Goal: Task Accomplishment & Management: Complete application form

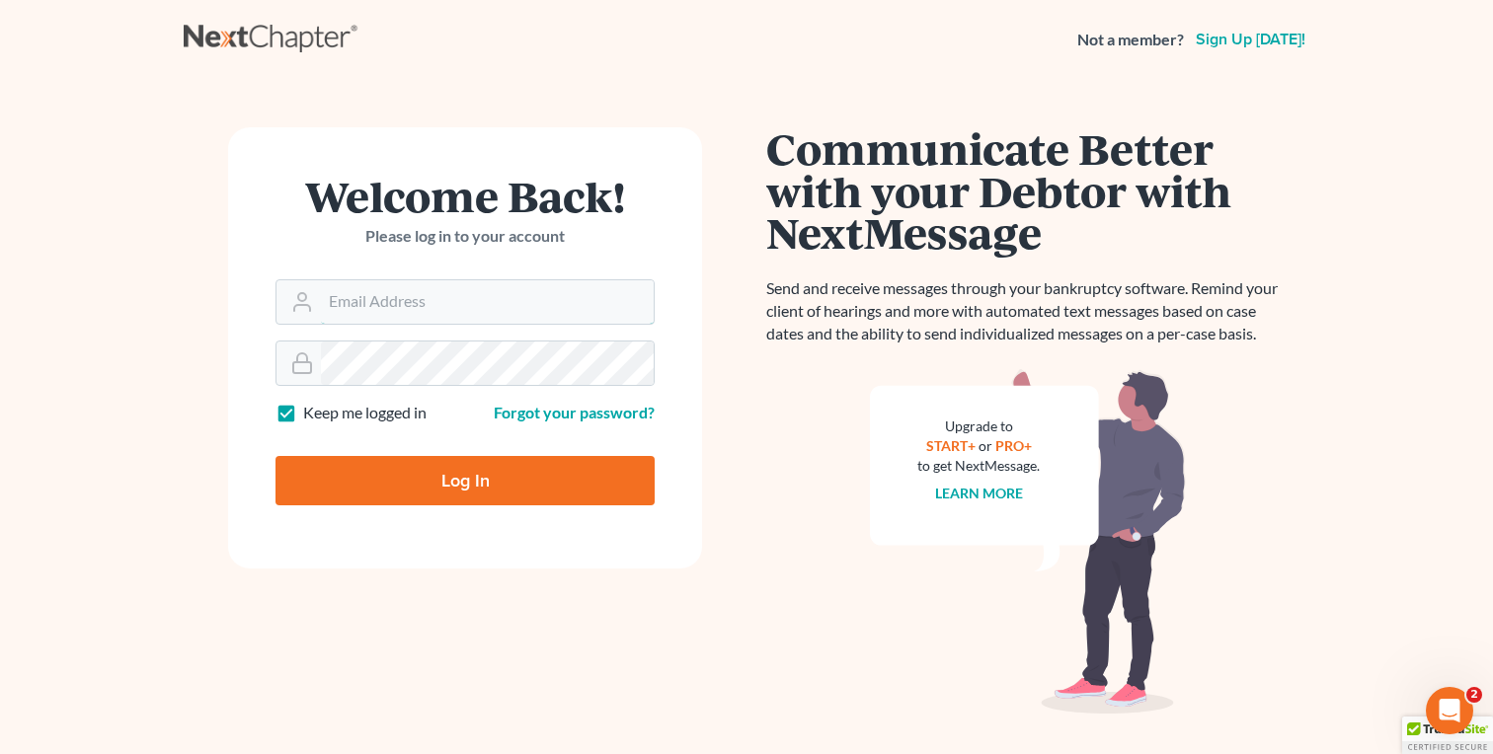
type input "[EMAIL_ADDRESS][DOMAIN_NAME]"
click at [512, 491] on input "Log In" at bounding box center [465, 480] width 379 height 49
type input "Thinking..."
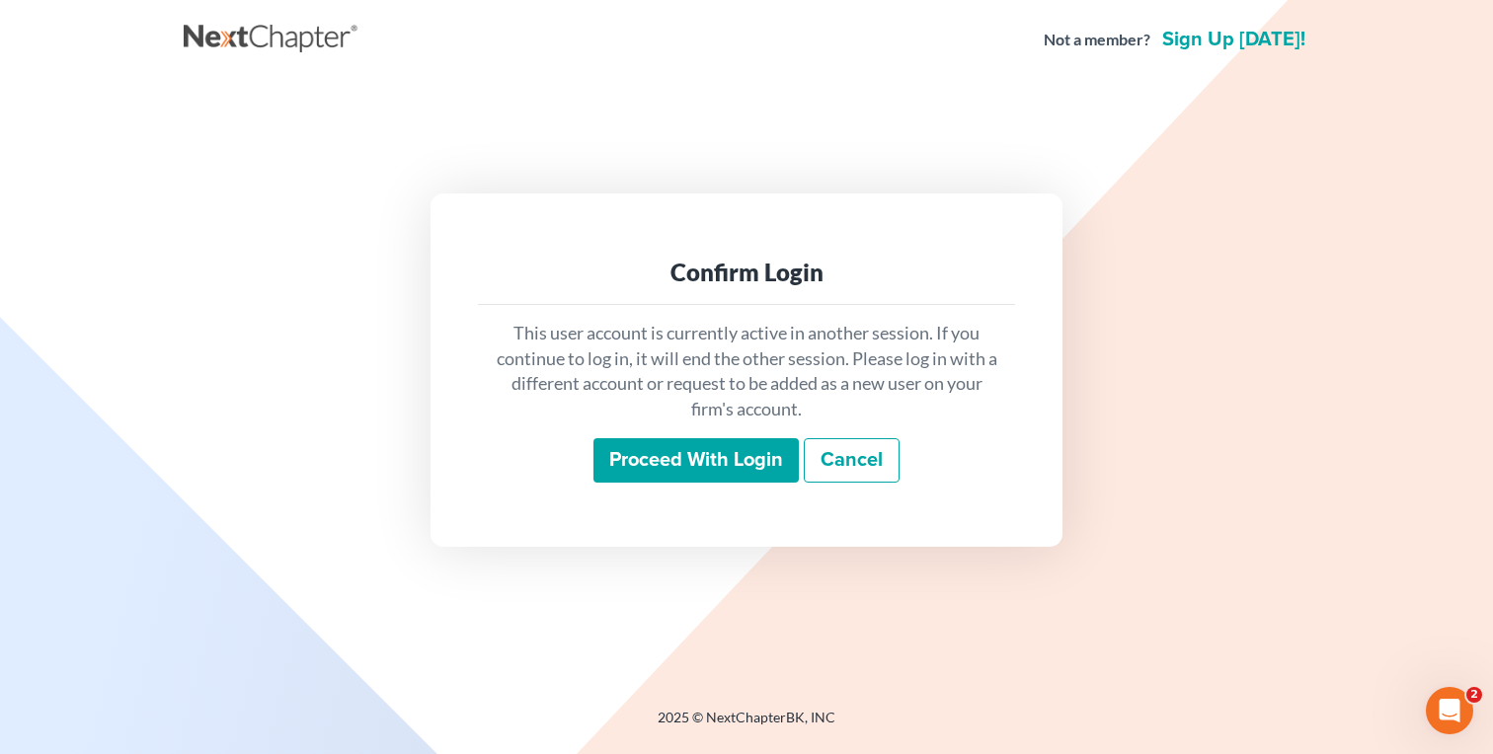
click at [642, 478] on input "Proceed with login" at bounding box center [695, 460] width 205 height 45
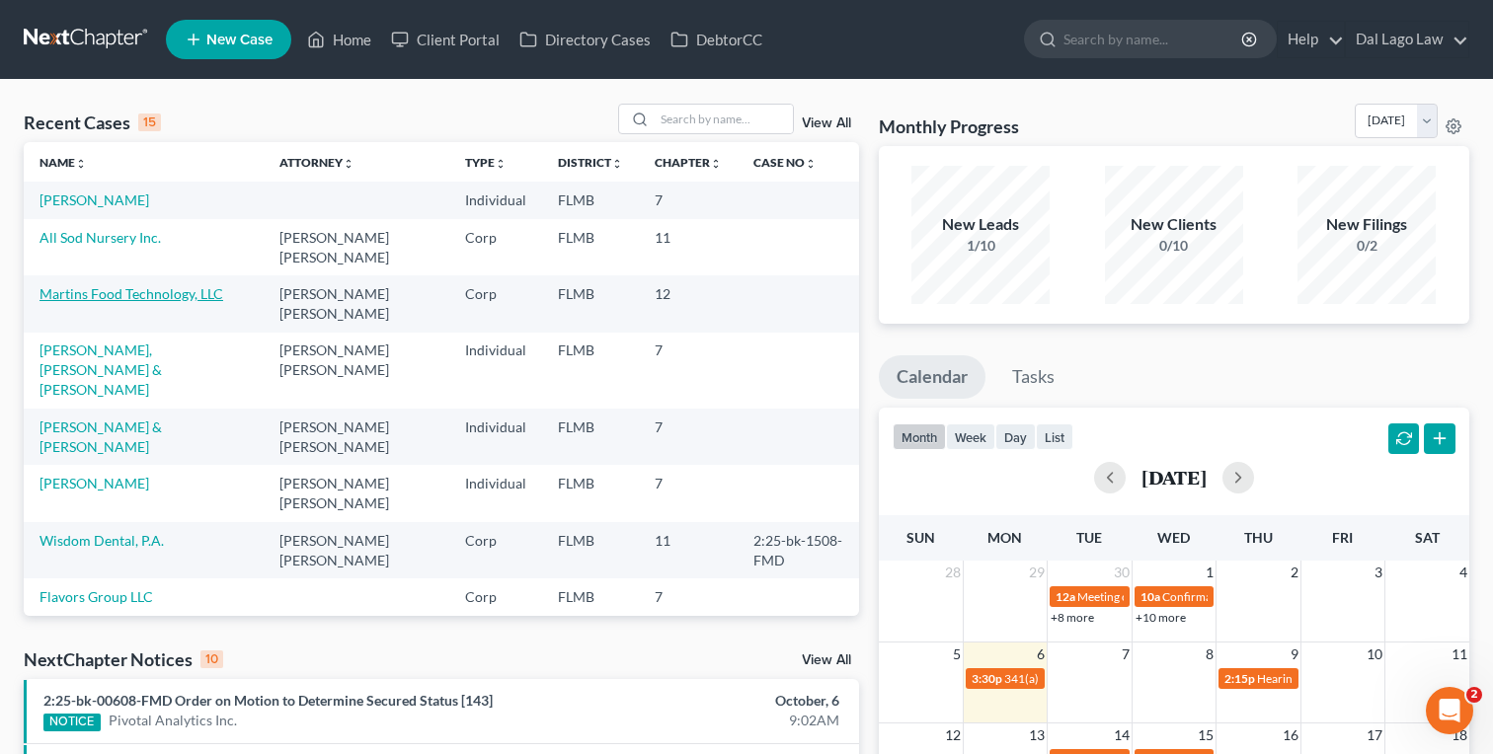
click at [177, 285] on link "Martins Food Technology, LLC" at bounding box center [131, 293] width 184 height 17
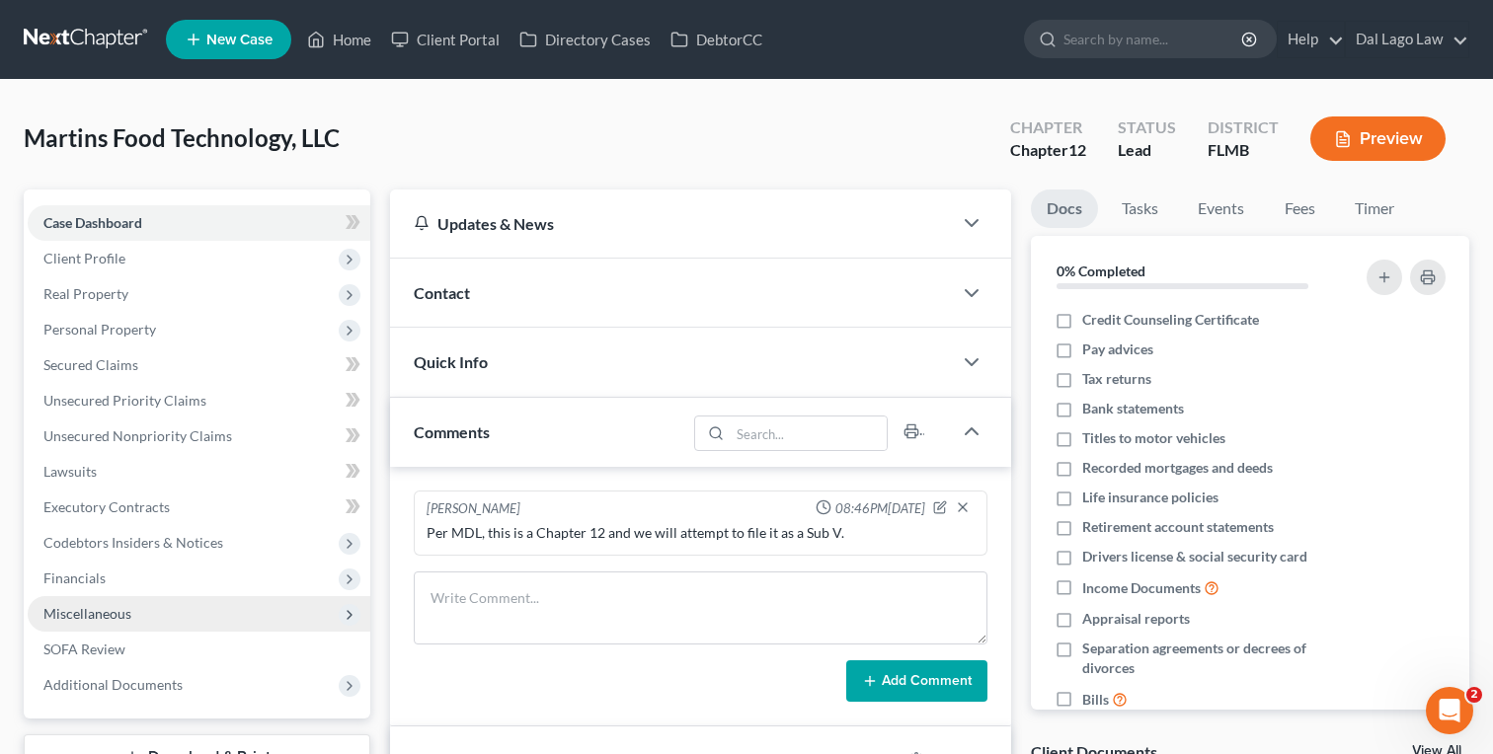
click at [111, 621] on span "Miscellaneous" at bounding box center [199, 614] width 343 height 36
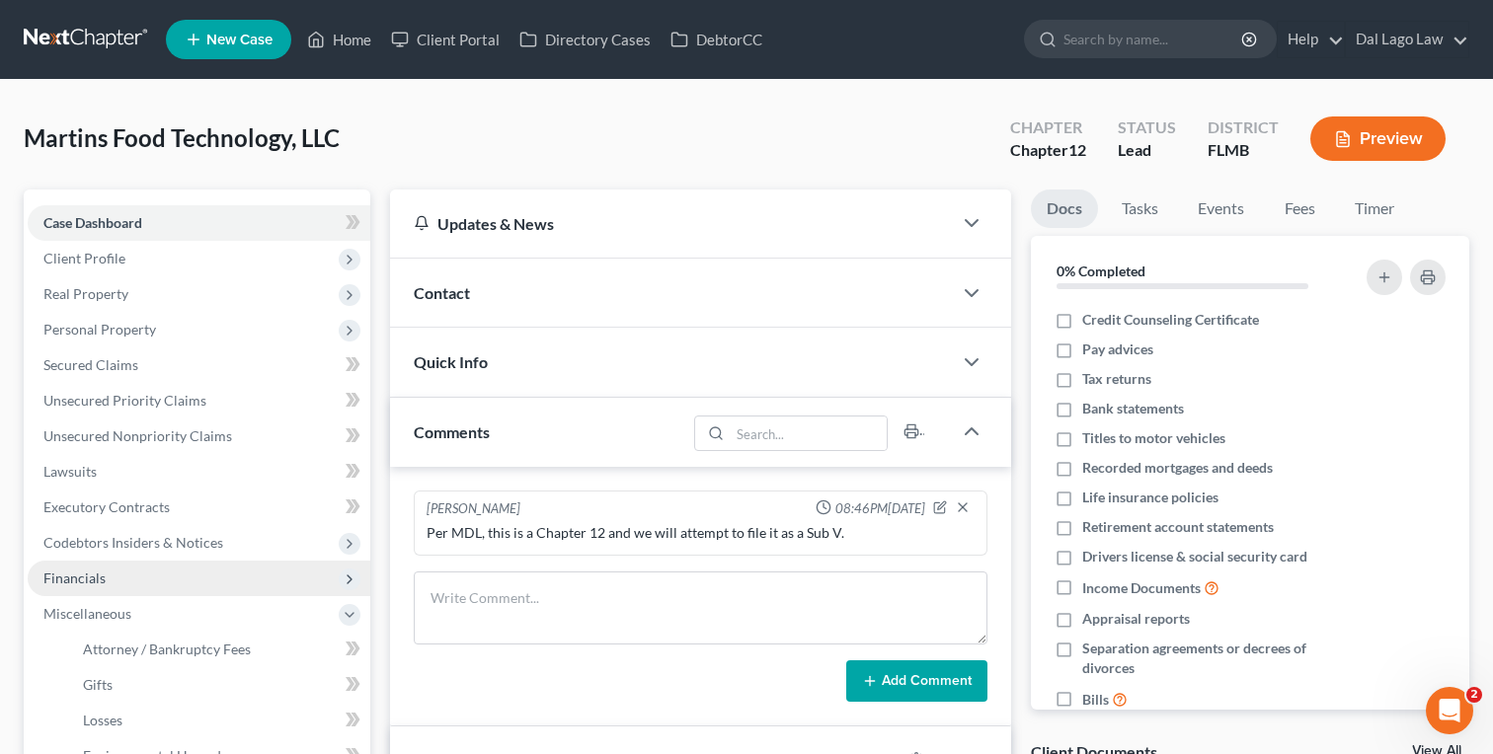
click at [112, 581] on span "Financials" at bounding box center [199, 579] width 343 height 36
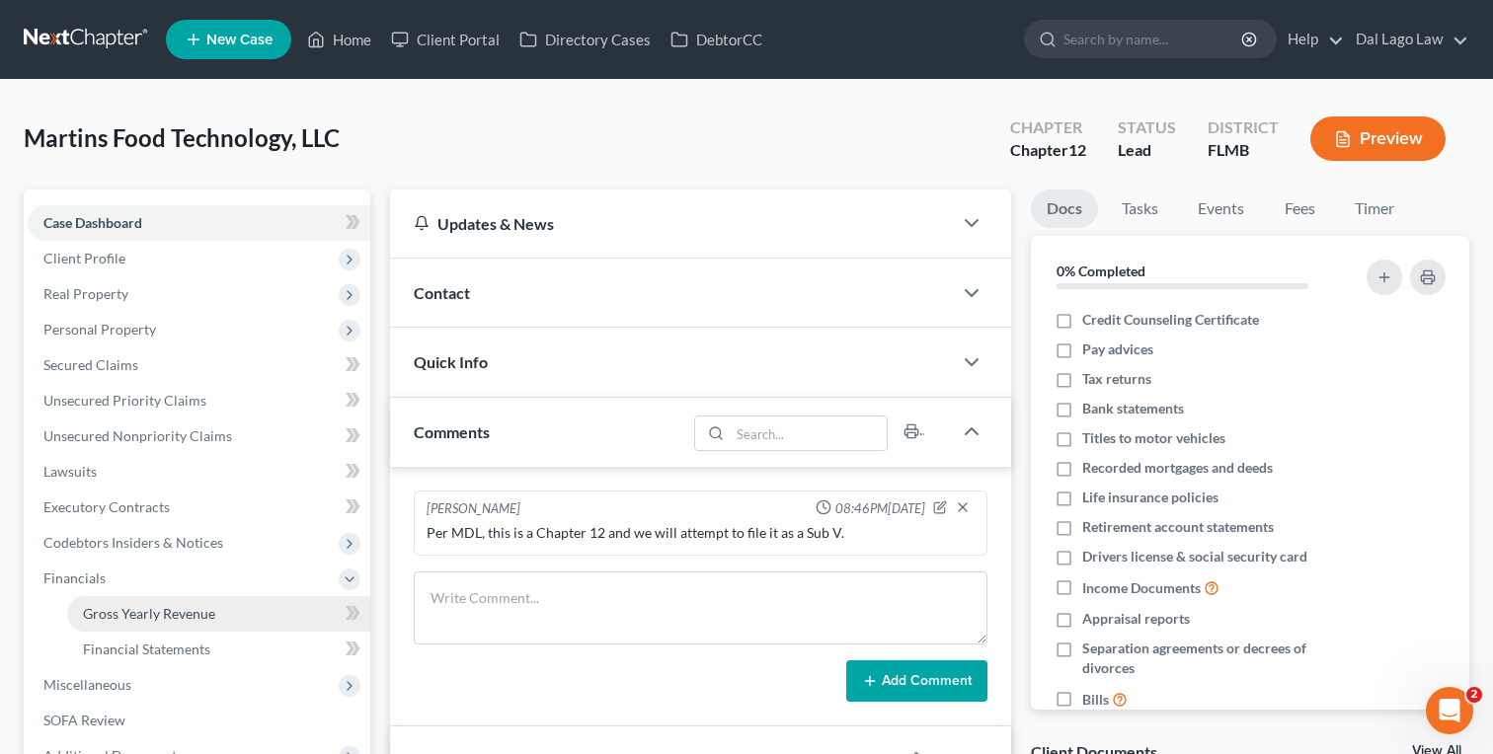
click at [145, 621] on span "Gross Yearly Revenue" at bounding box center [149, 613] width 132 height 17
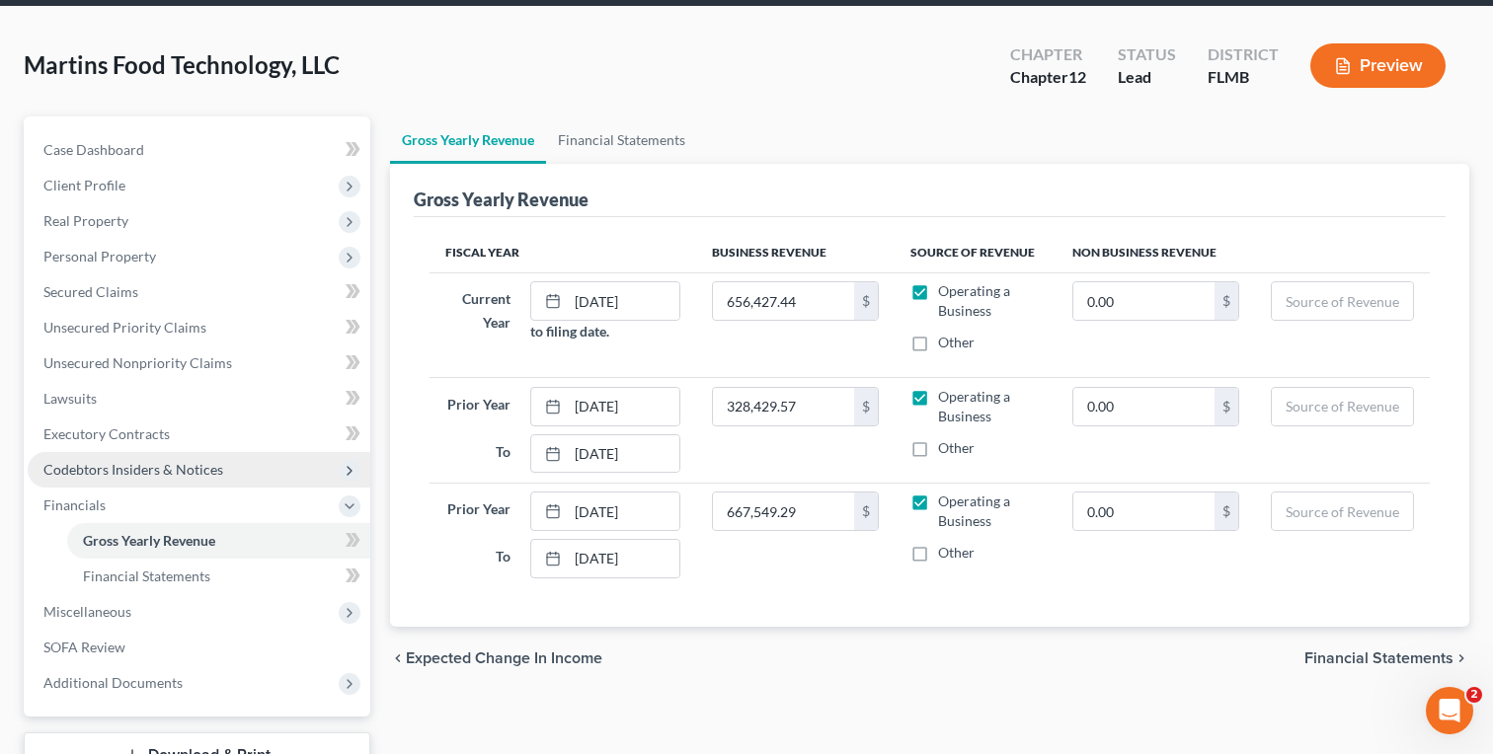
scroll to position [148, 0]
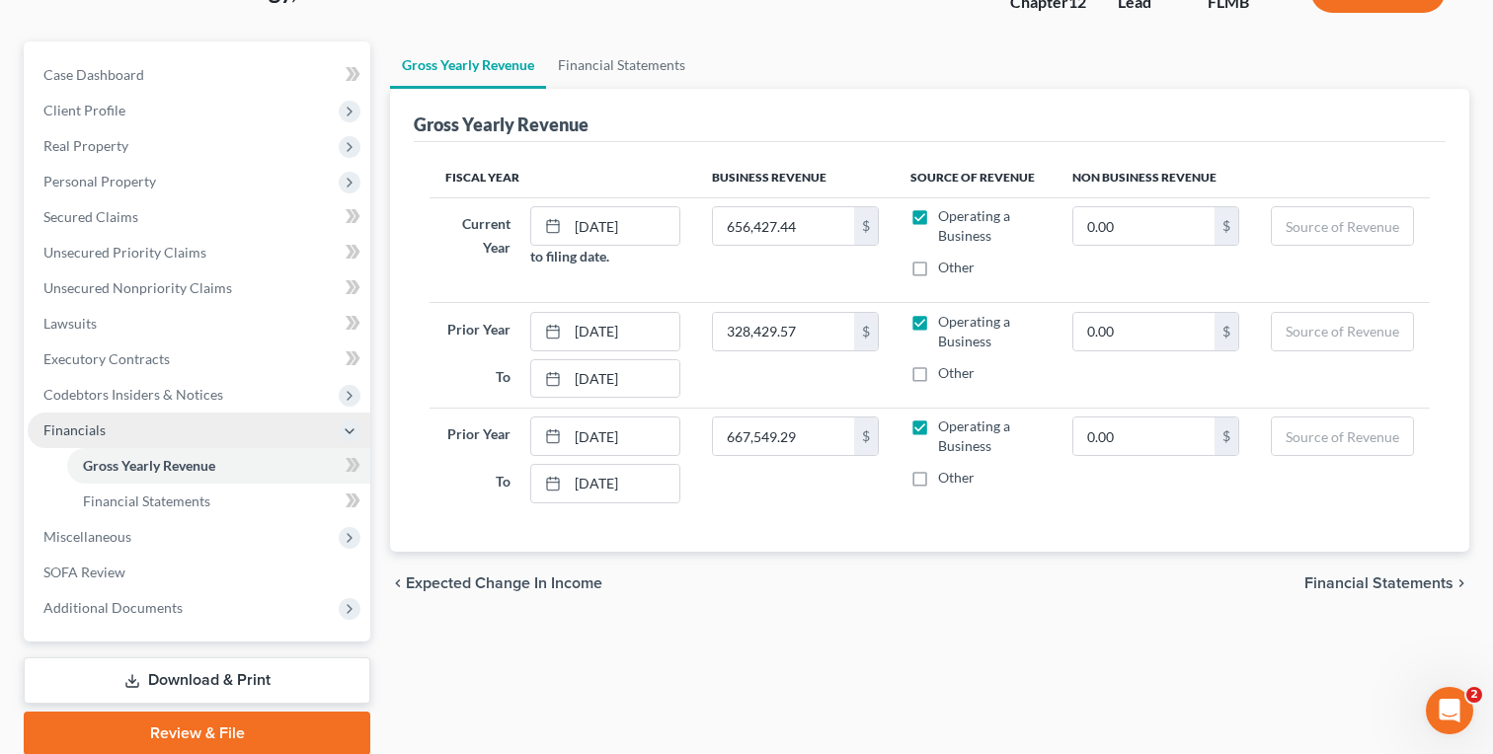
click at [100, 431] on span "Financials" at bounding box center [74, 430] width 62 height 17
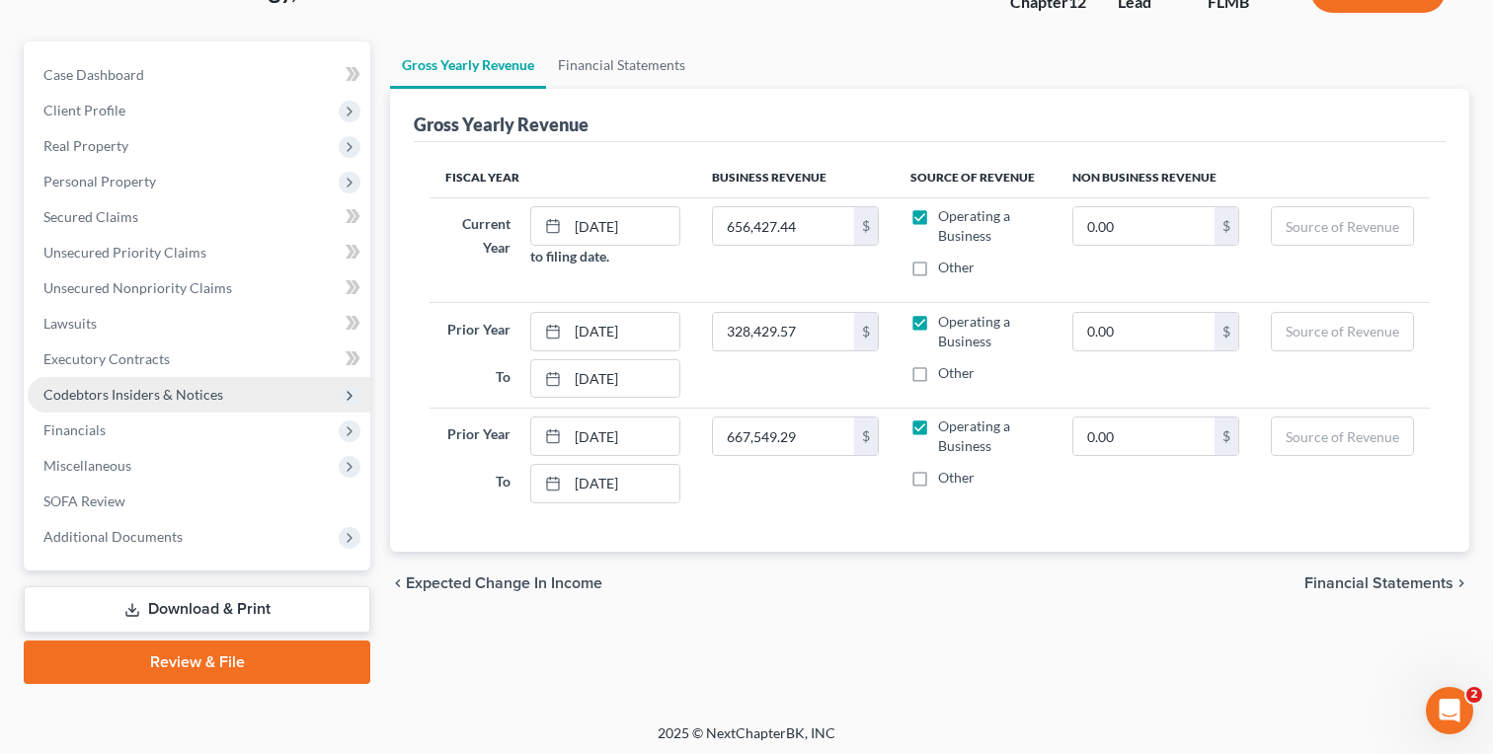
click at [112, 387] on span "Codebtors Insiders & Notices" at bounding box center [133, 394] width 180 height 17
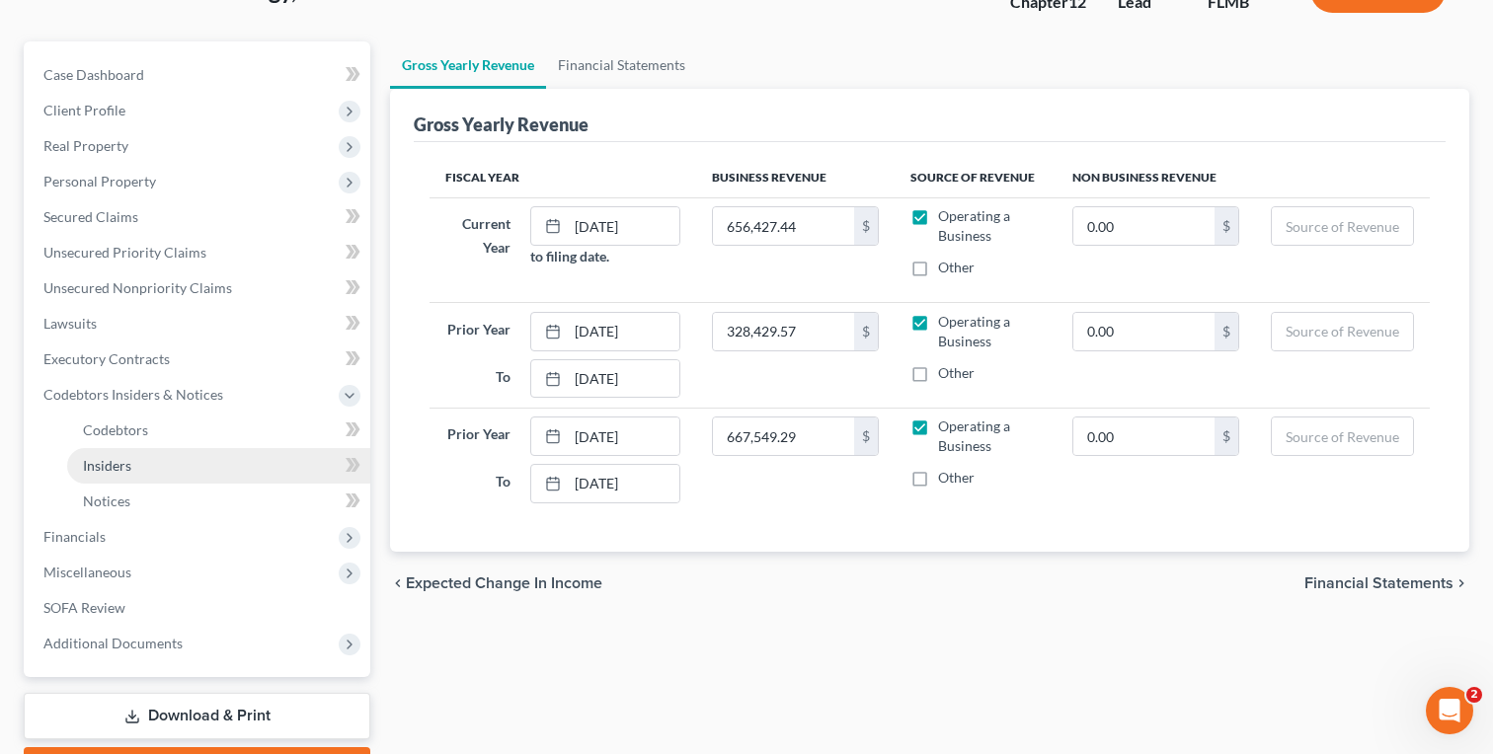
click at [170, 466] on link "Insiders" at bounding box center [218, 466] width 303 height 36
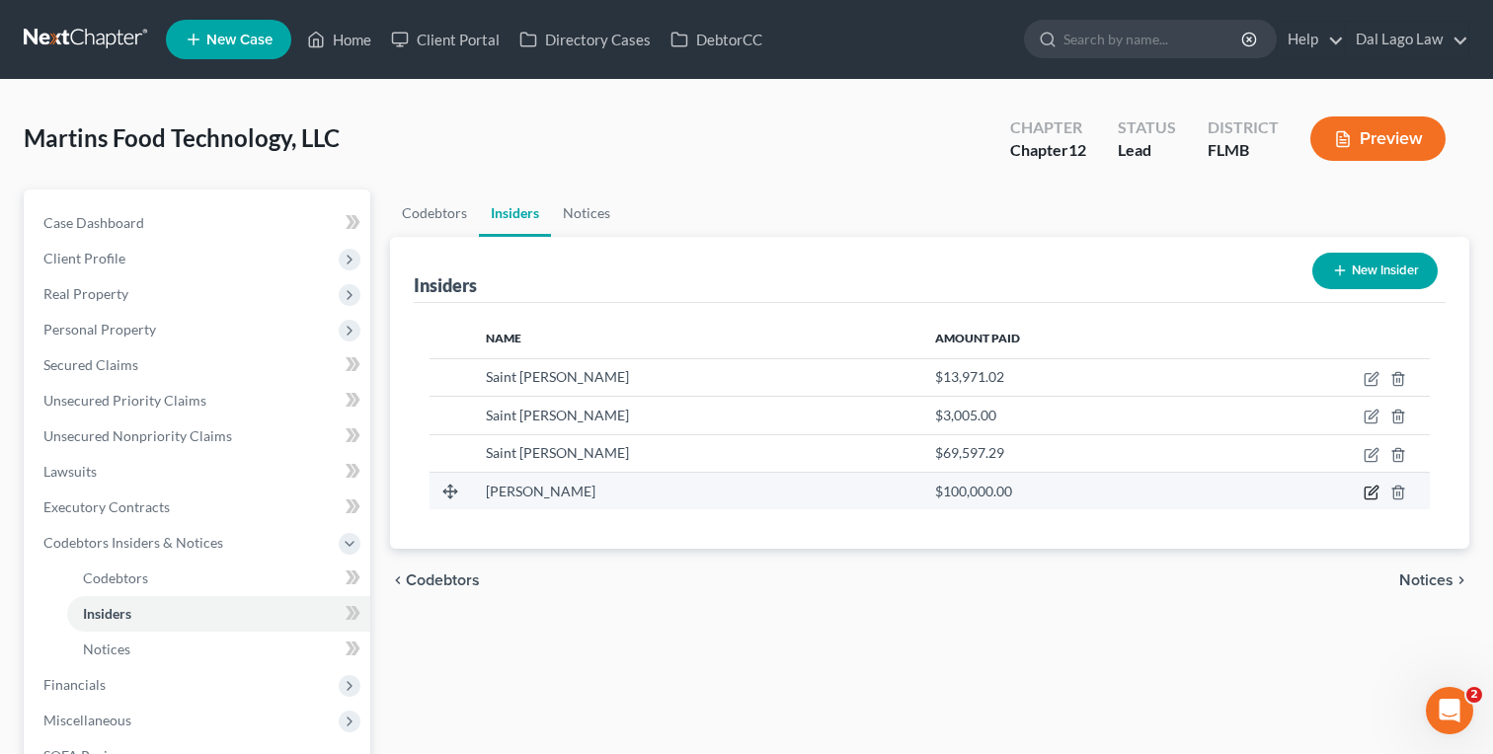
click at [1372, 495] on icon "button" at bounding box center [1372, 493] width 16 height 16
select select "9"
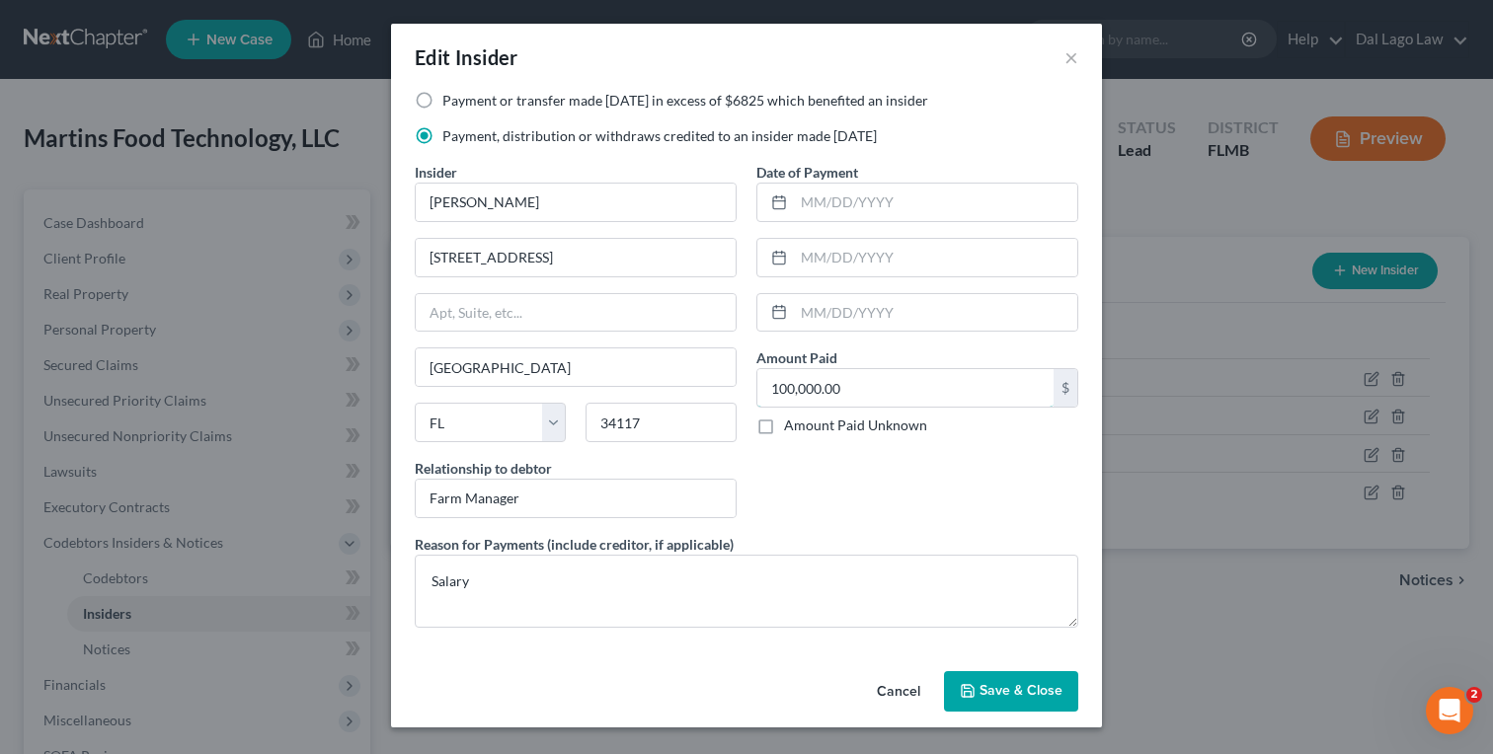
drag, startPoint x: 731, startPoint y: 387, endPoint x: 580, endPoint y: 387, distance: 151.1
click at [580, 387] on div "Payment or transfer made within 1 year in excess of $6825 which benefited an in…" at bounding box center [746, 367] width 683 height 553
click at [963, 372] on input "100,000.00" at bounding box center [905, 388] width 296 height 38
paste input "97,304.1"
type input "97,304.10"
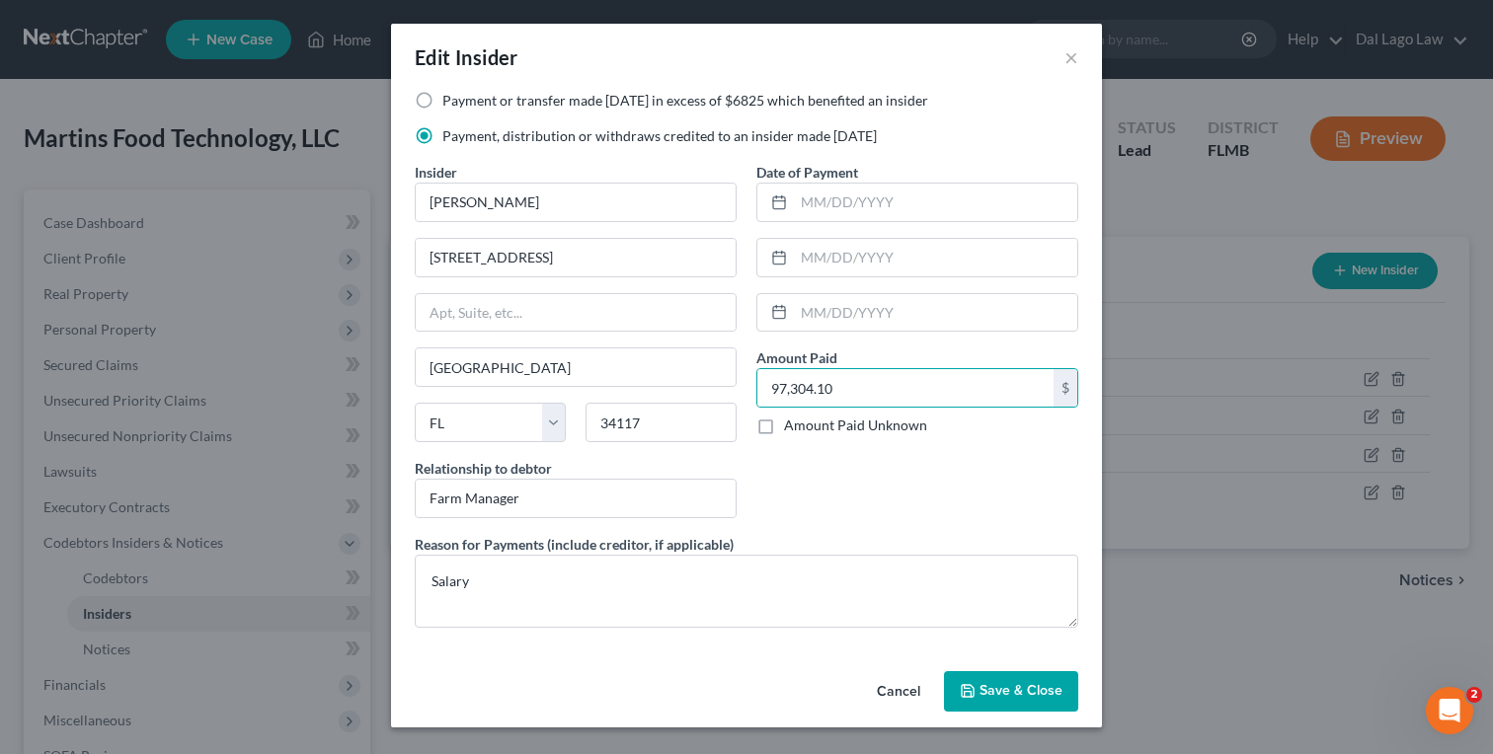
click at [1012, 711] on button "Save & Close" at bounding box center [1011, 691] width 134 height 41
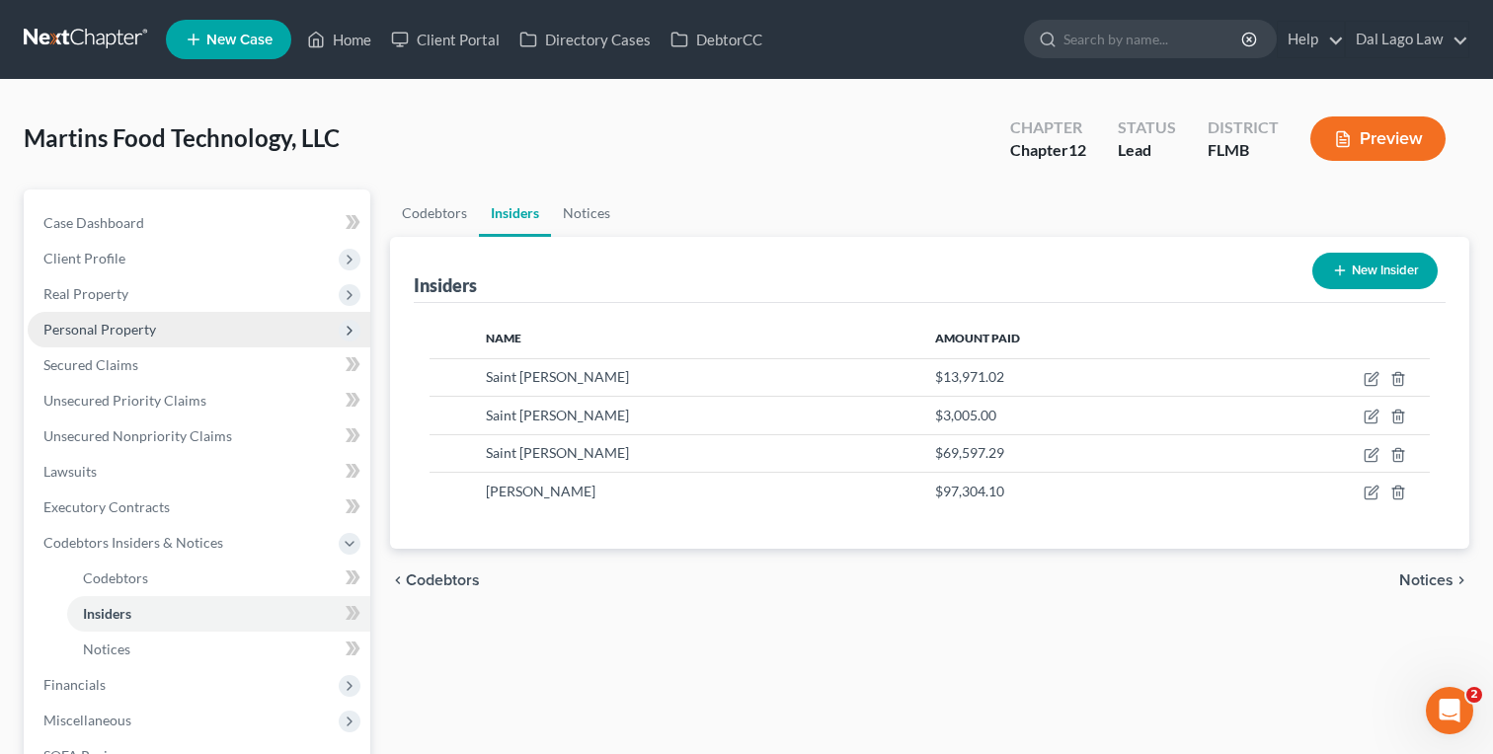
click at [166, 323] on span "Personal Property" at bounding box center [199, 330] width 343 height 36
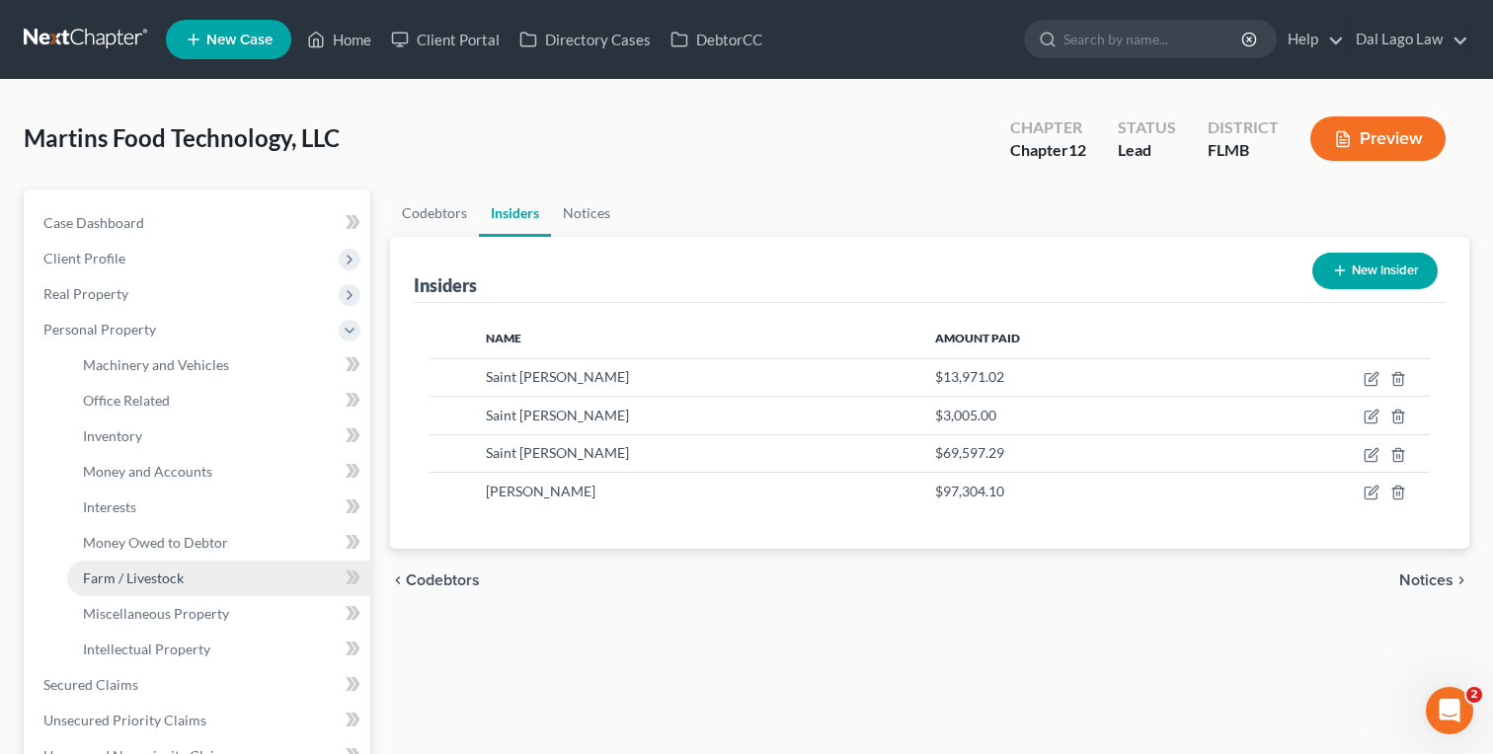
click at [158, 588] on link "Farm / Livestock" at bounding box center [218, 579] width 303 height 36
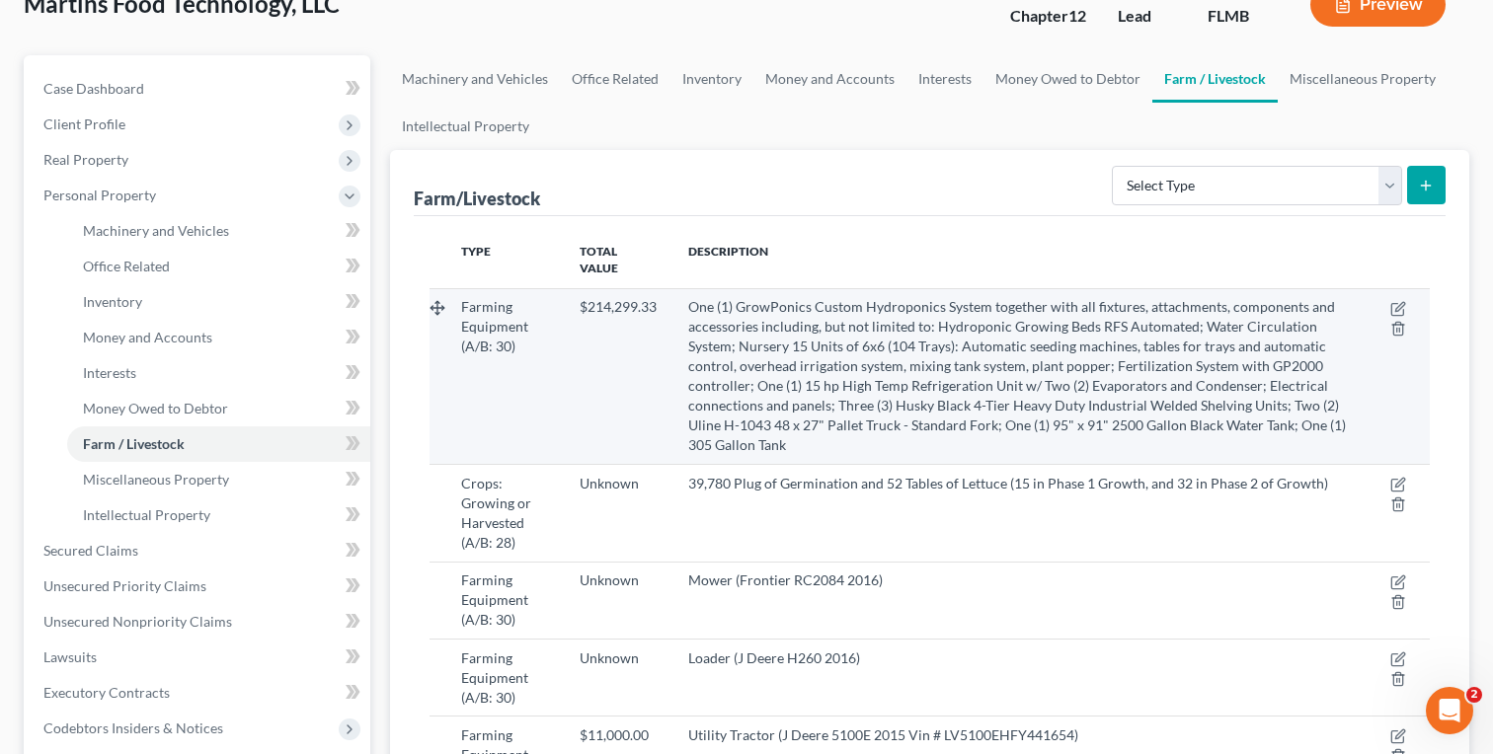
scroll to position [158, 0]
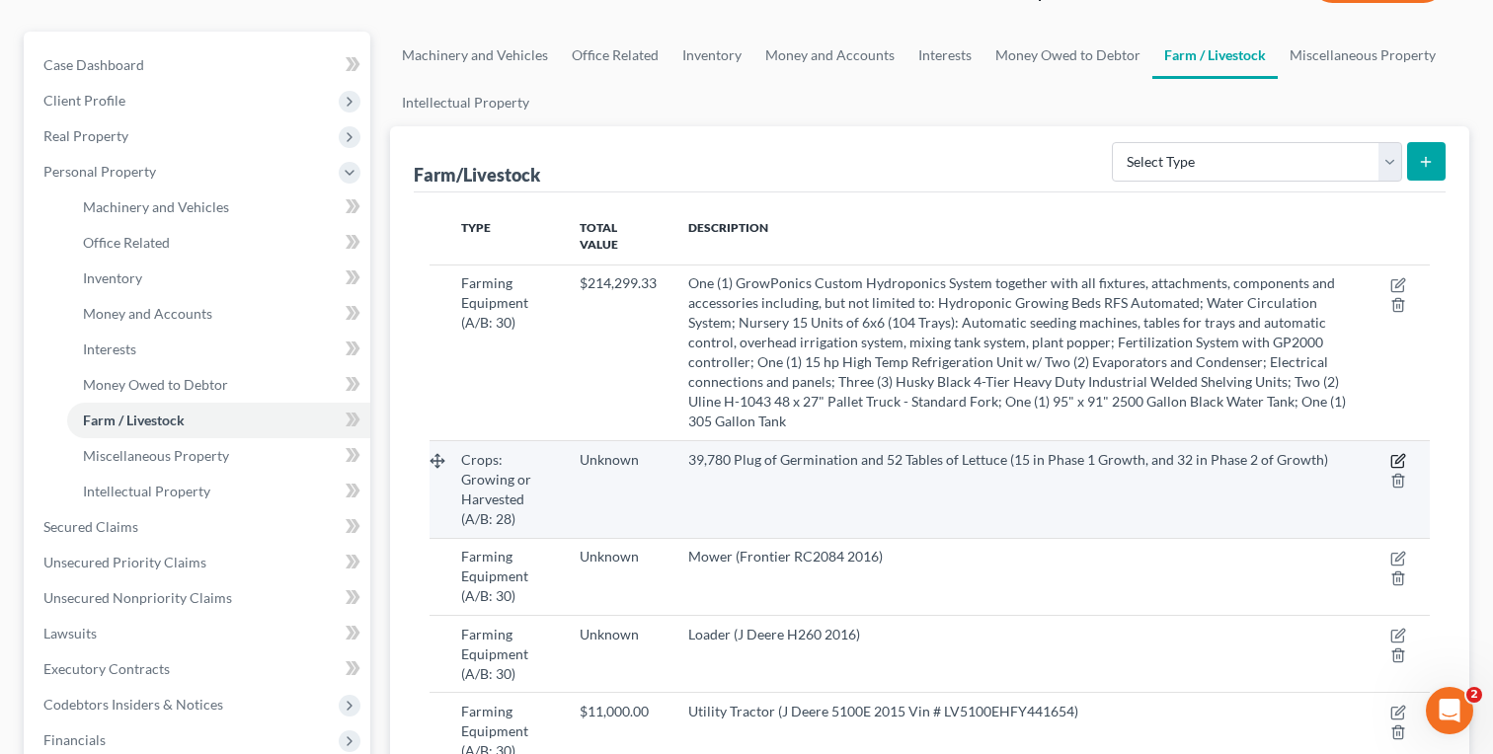
click at [1397, 453] on icon "button" at bounding box center [1398, 461] width 16 height 16
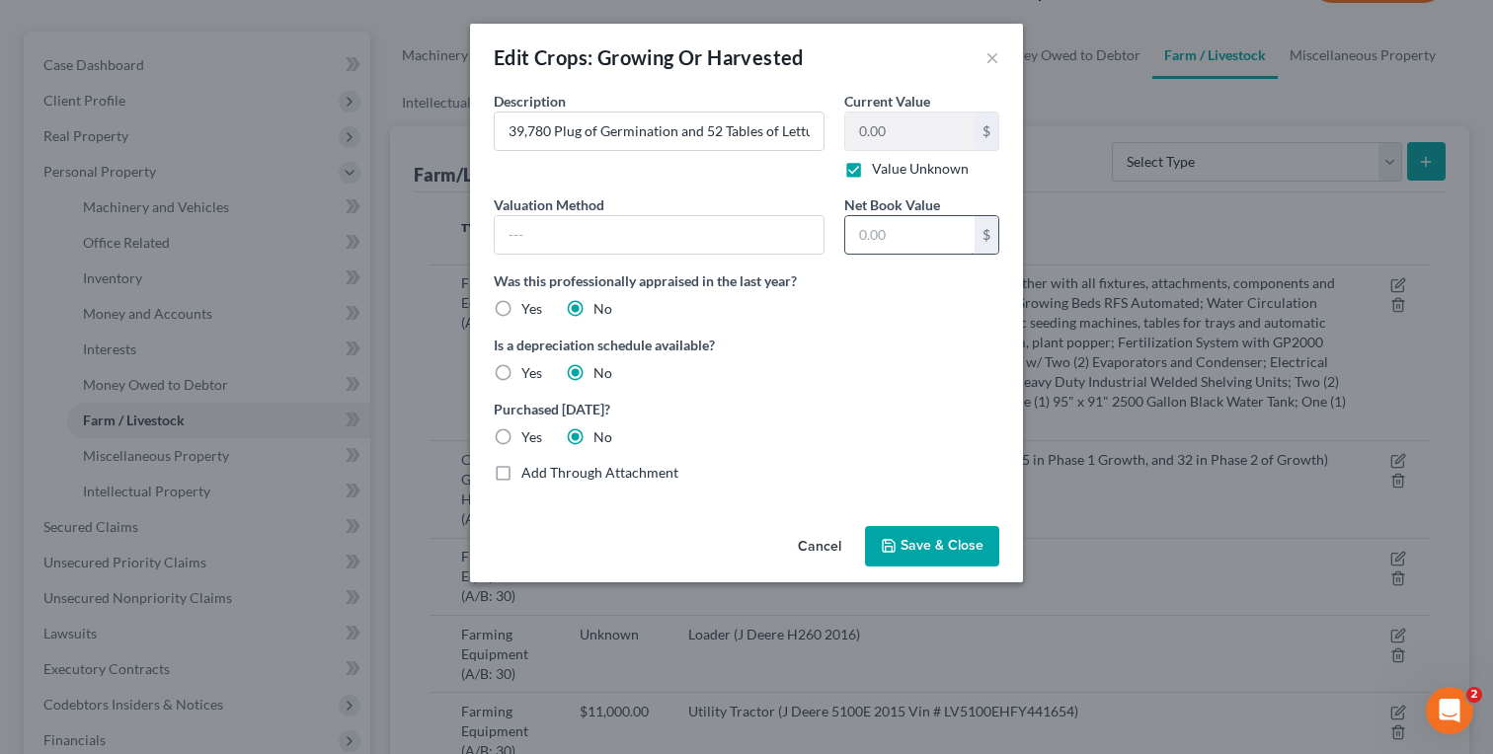
click at [897, 231] on input "text" at bounding box center [909, 235] width 129 height 38
paste input "28,707.55"
type input "28,707.55"
click at [916, 549] on span "Save & Close" at bounding box center [942, 546] width 83 height 17
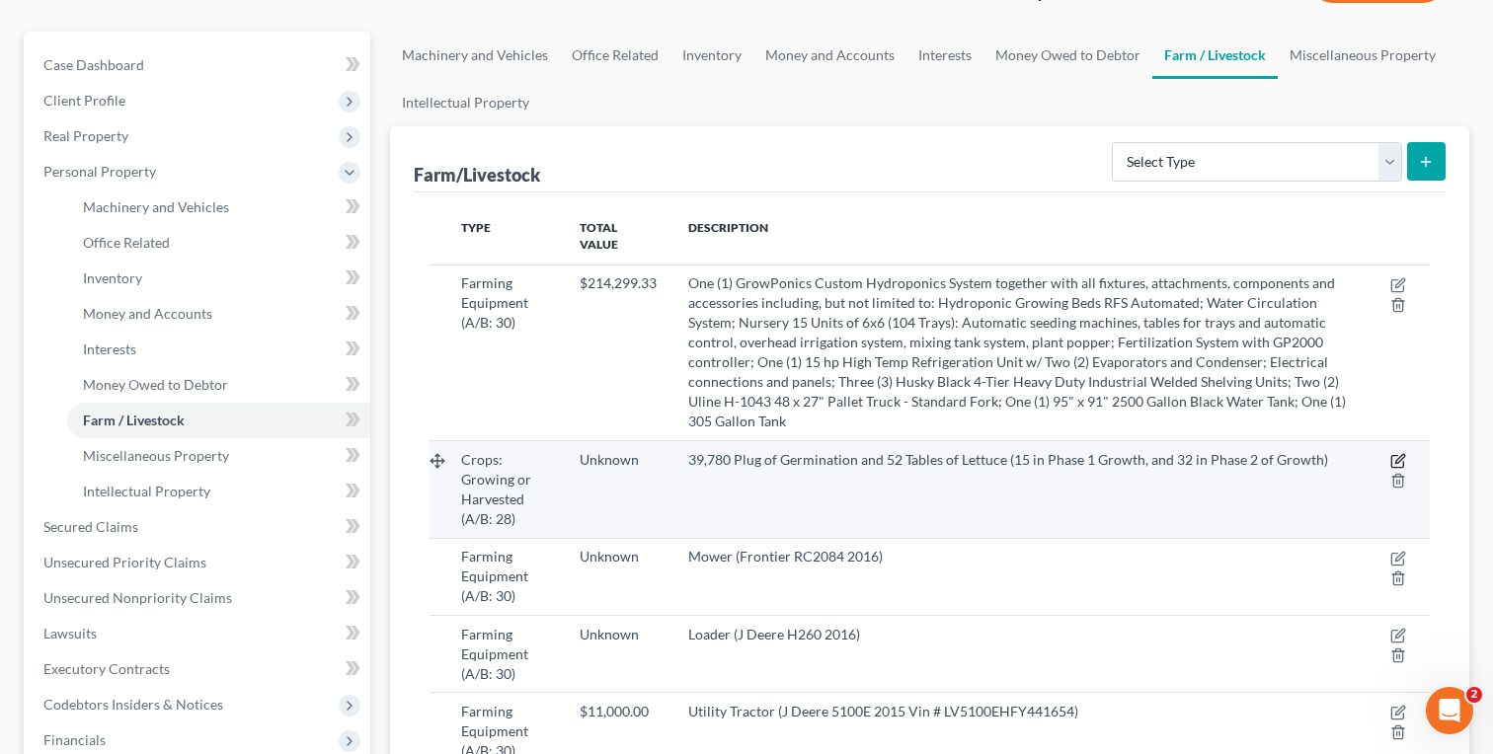
click at [1404, 453] on icon "button" at bounding box center [1398, 461] width 16 height 16
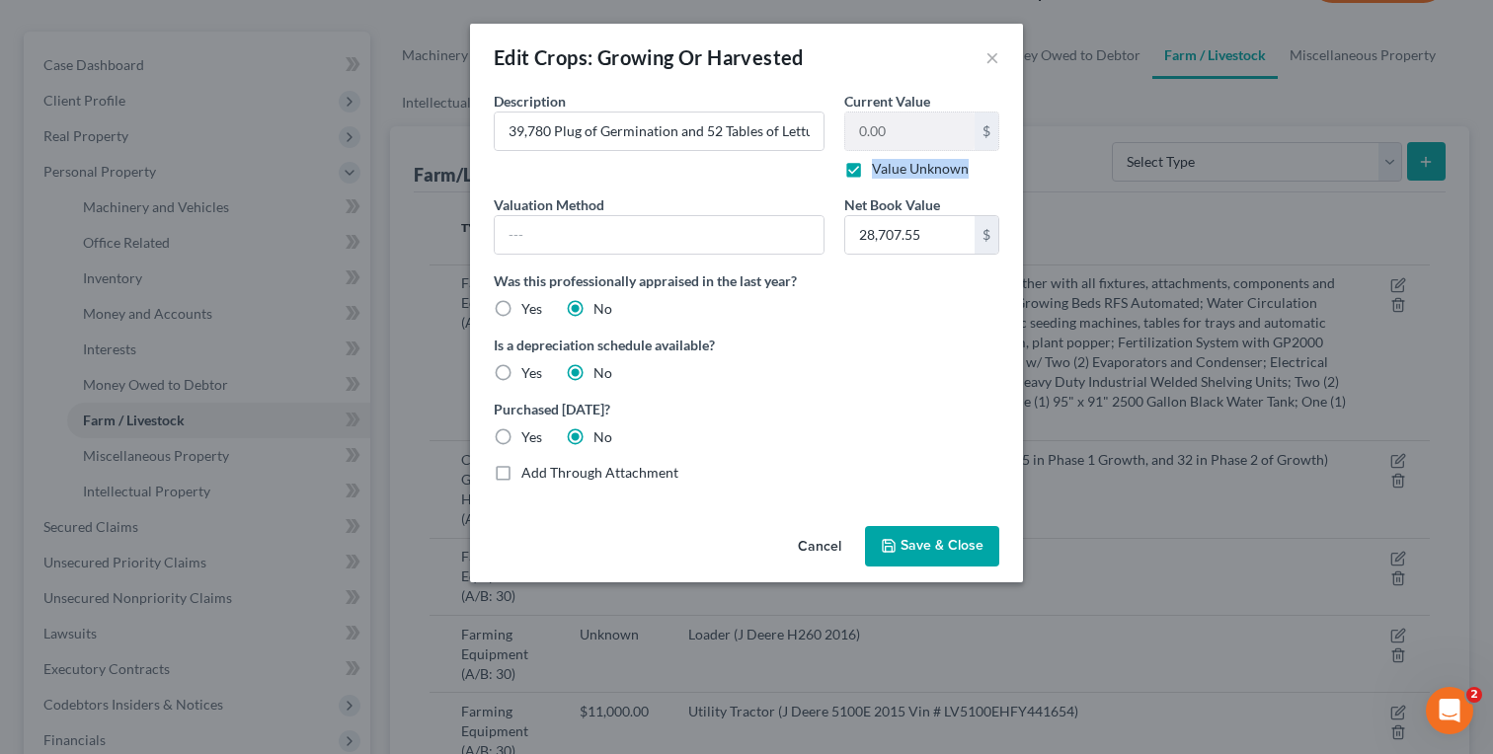
click at [872, 169] on label "Value Unknown" at bounding box center [920, 169] width 97 height 20
click at [880, 169] on input "Value Unknown" at bounding box center [886, 165] width 13 height 13
checkbox input "false"
click at [902, 130] on input "0.00" at bounding box center [909, 132] width 129 height 38
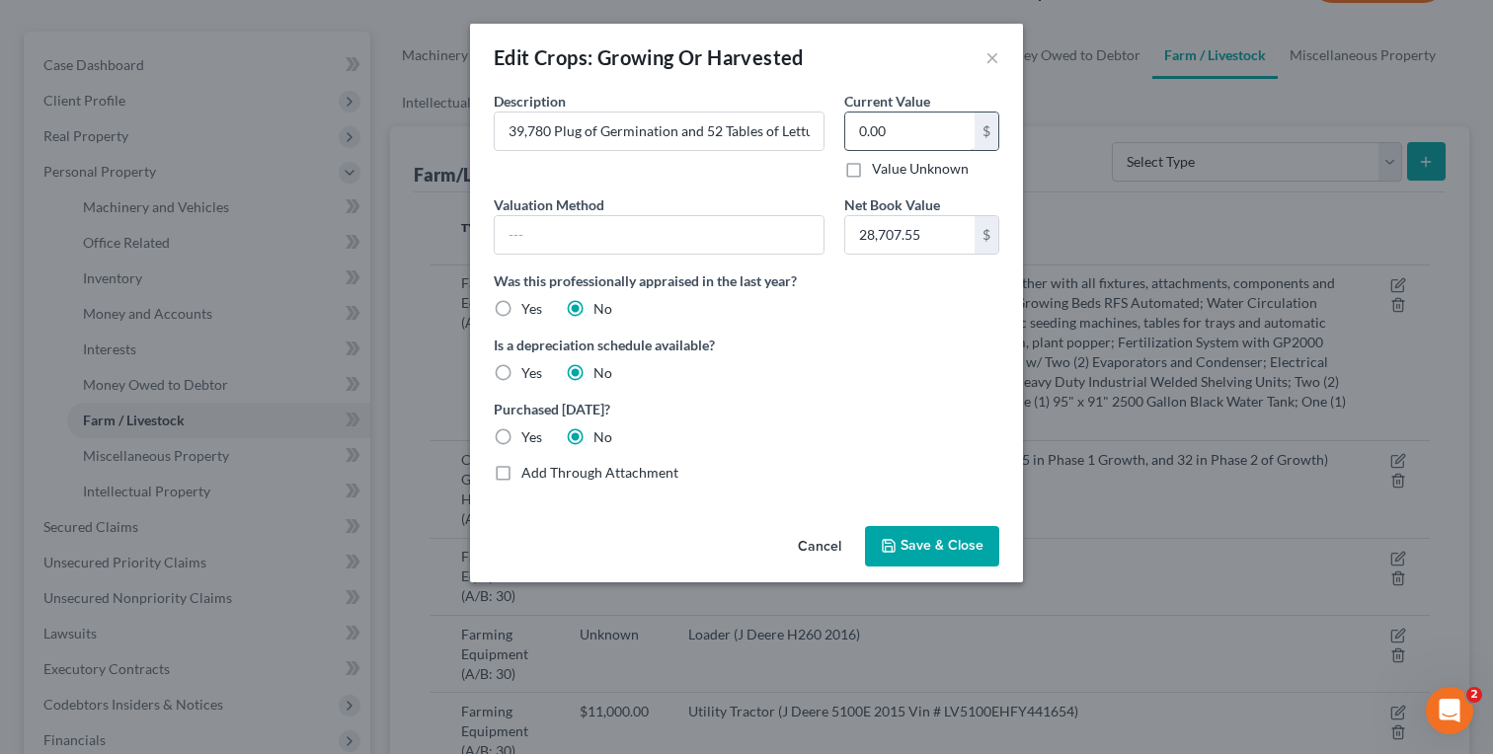
paste input "28,707.55"
type input "28,707.55"
click at [763, 232] on input "text" at bounding box center [659, 235] width 329 height 38
type input "Cost"
click at [963, 553] on span "Save & Close" at bounding box center [942, 546] width 83 height 17
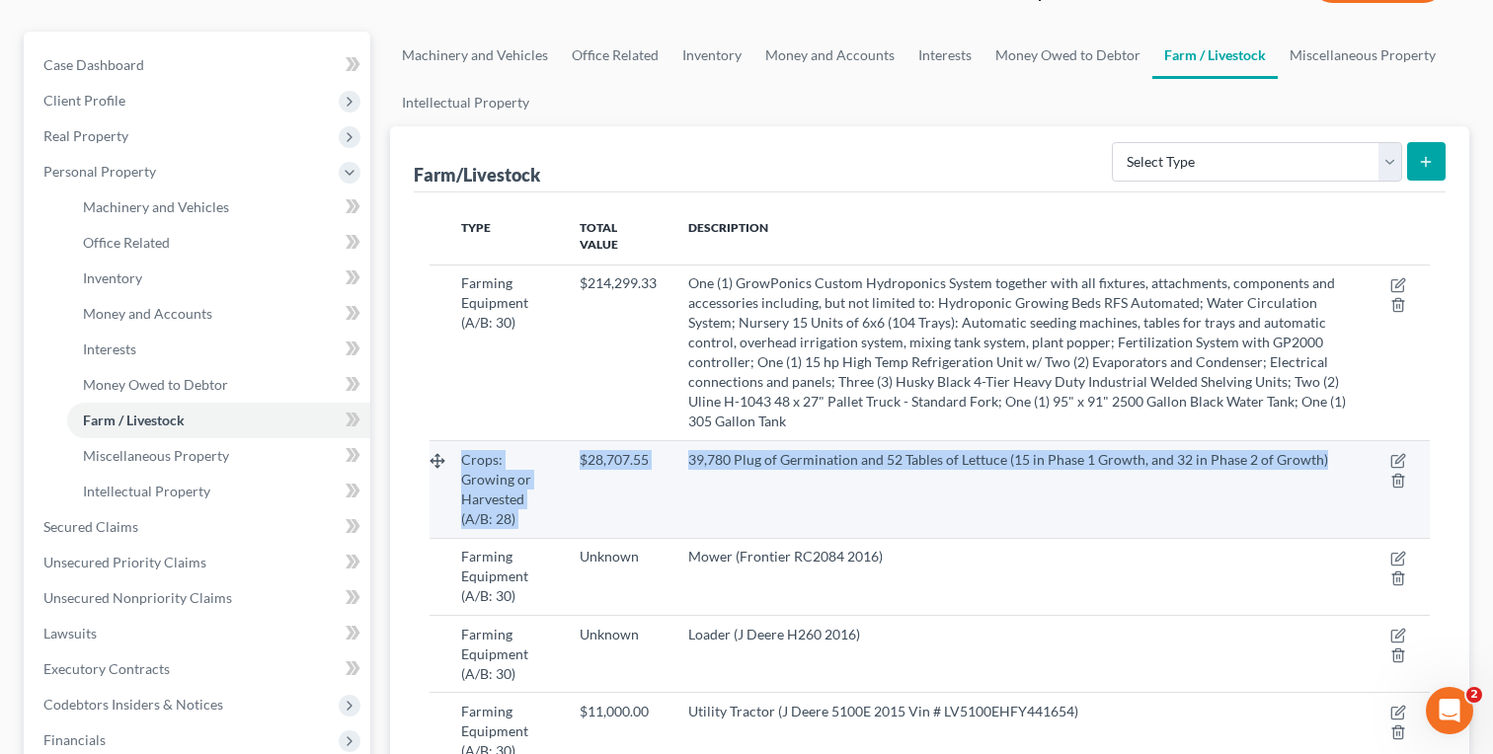
drag, startPoint x: 1328, startPoint y: 431, endPoint x: 437, endPoint y: 445, distance: 890.8
click at [437, 445] on tr "Crops: Growing or Harvested (A/B: 28) $28,707.55 39,780 Plug of Germination and…" at bounding box center [930, 489] width 1000 height 97
copy tr "Crops: Growing or Harvested (A/B: 28) $28,707.55 39,780 Plug of Germination and…"
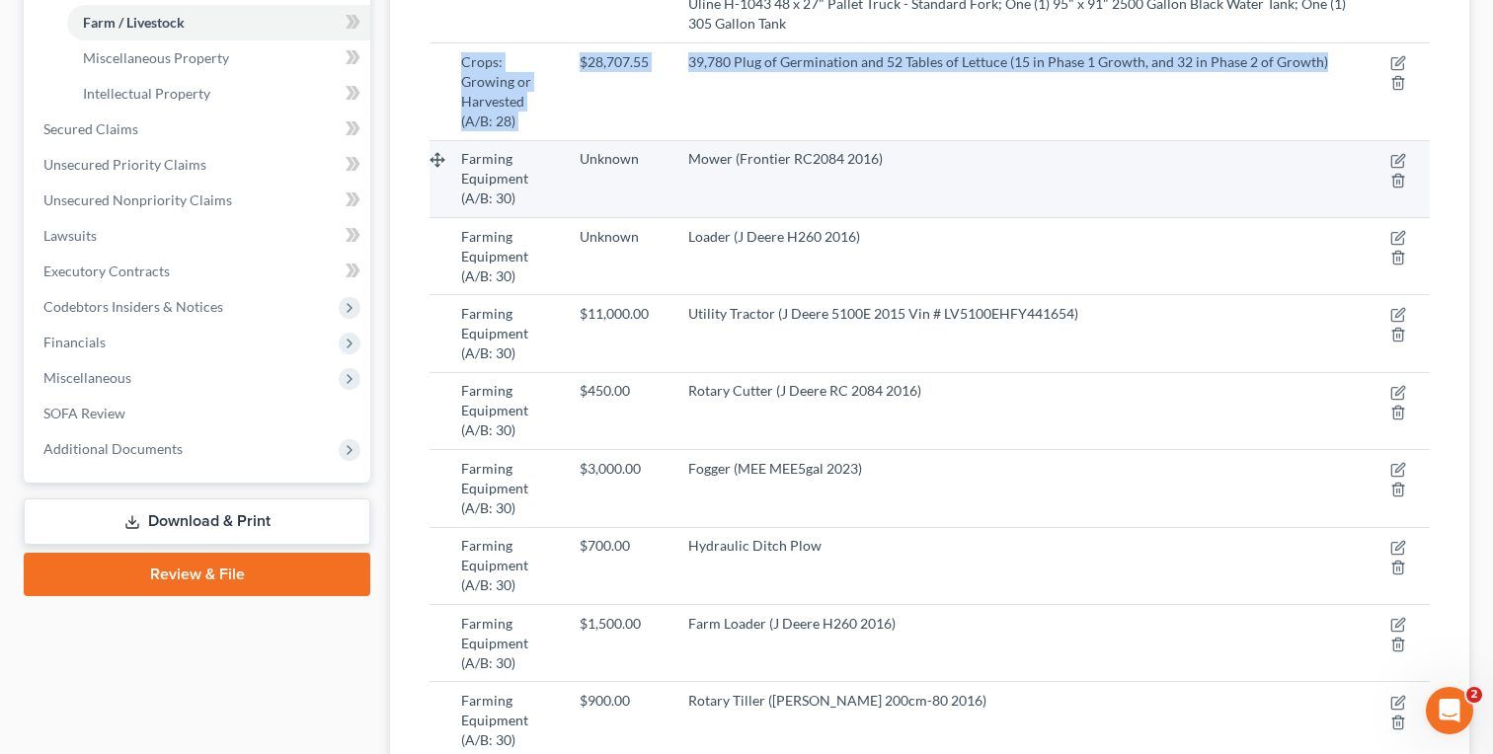
scroll to position [579, 0]
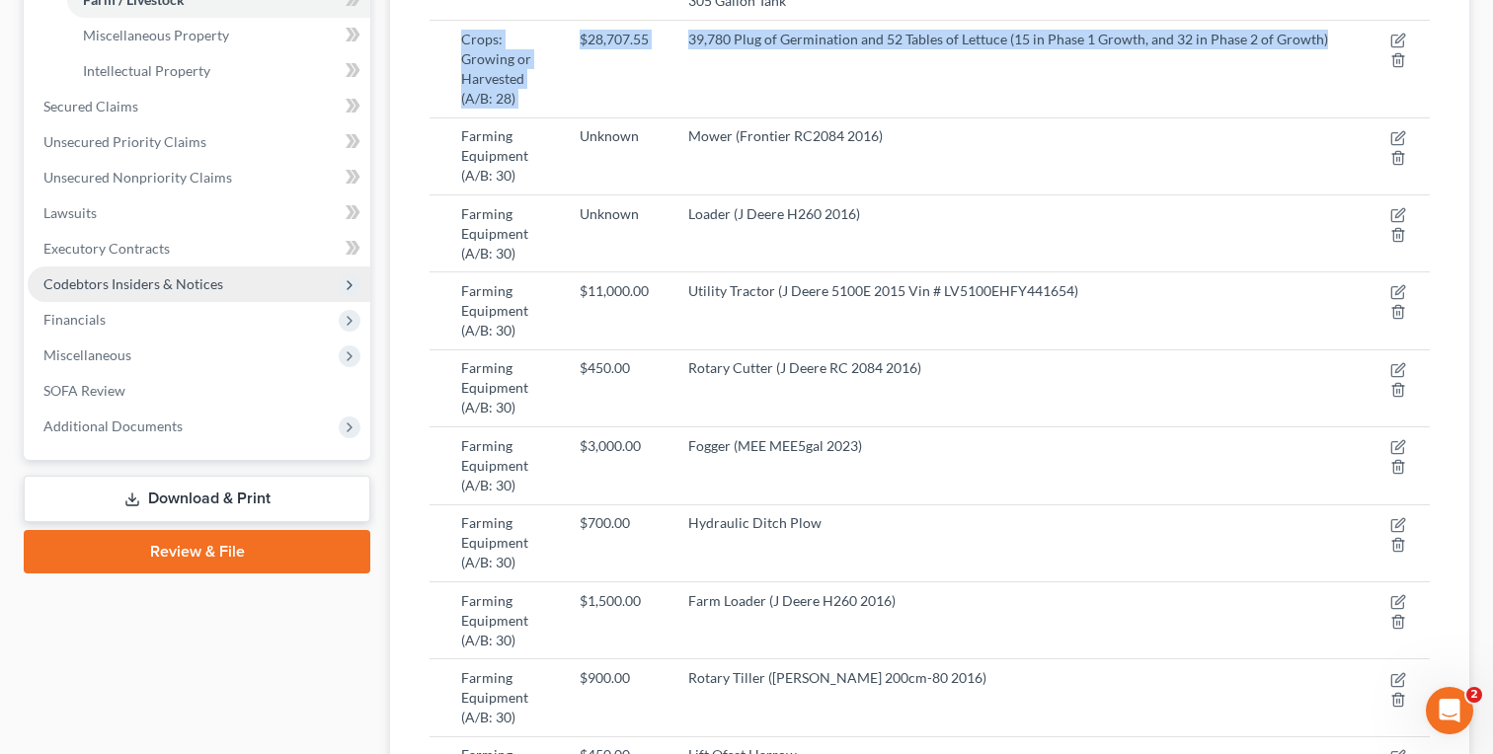
click at [175, 289] on span "Codebtors Insiders & Notices" at bounding box center [133, 284] width 180 height 17
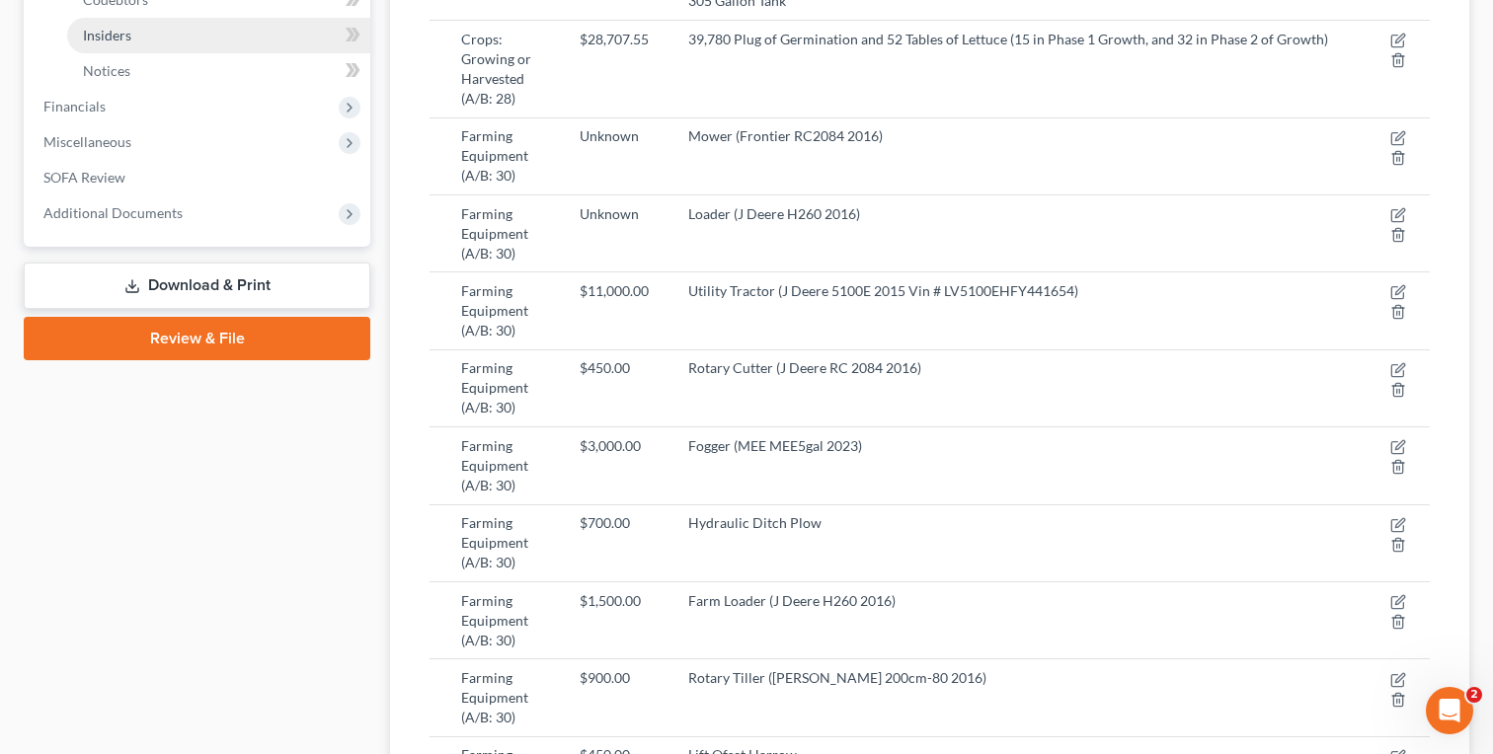
click at [125, 36] on span "Insiders" at bounding box center [107, 35] width 48 height 17
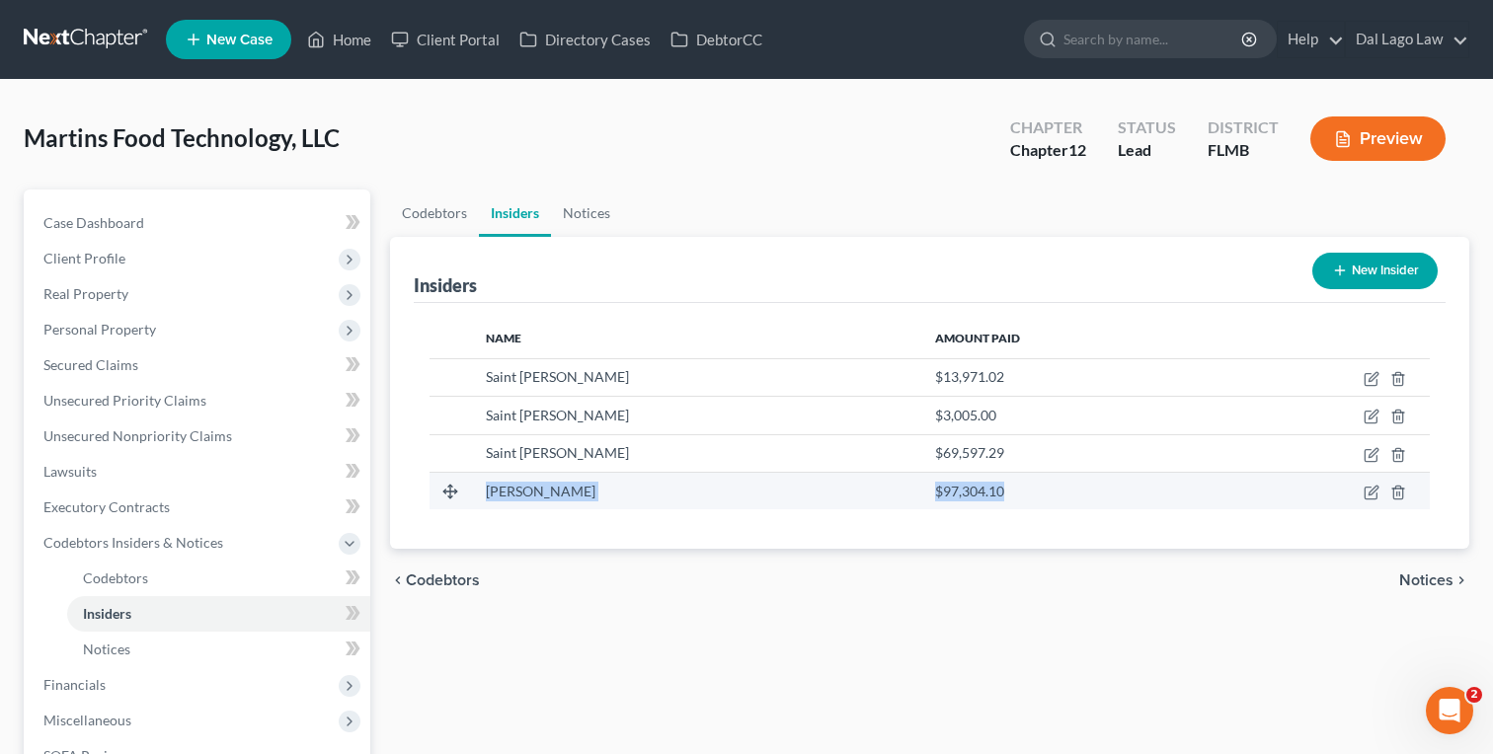
drag, startPoint x: 485, startPoint y: 491, endPoint x: 971, endPoint y: 491, distance: 485.8
click at [971, 491] on tr "Saint Clair Filho $97,304.10" at bounding box center [930, 491] width 1000 height 38
copy tr "Saint Clair Filho $97,304.10"
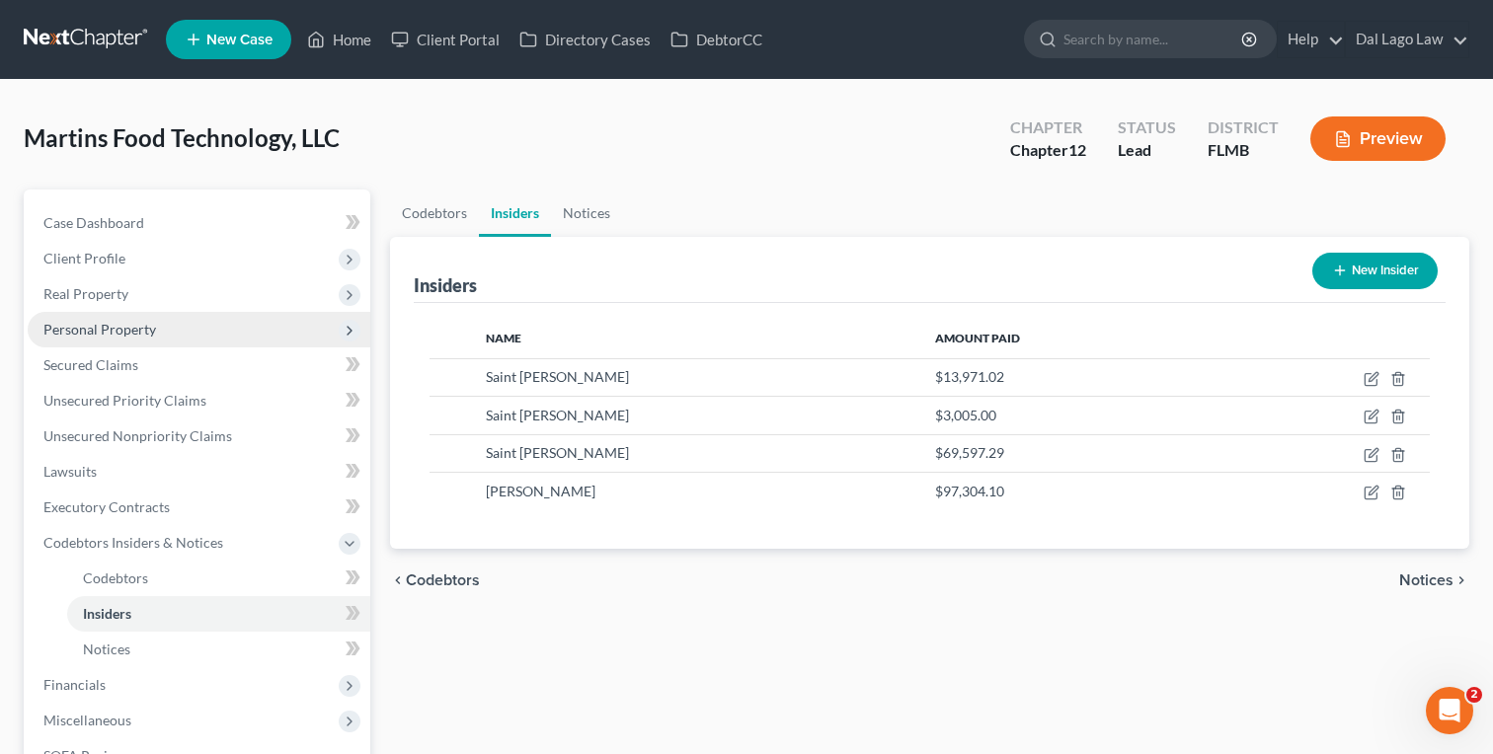
click at [102, 335] on span "Personal Property" at bounding box center [99, 329] width 113 height 17
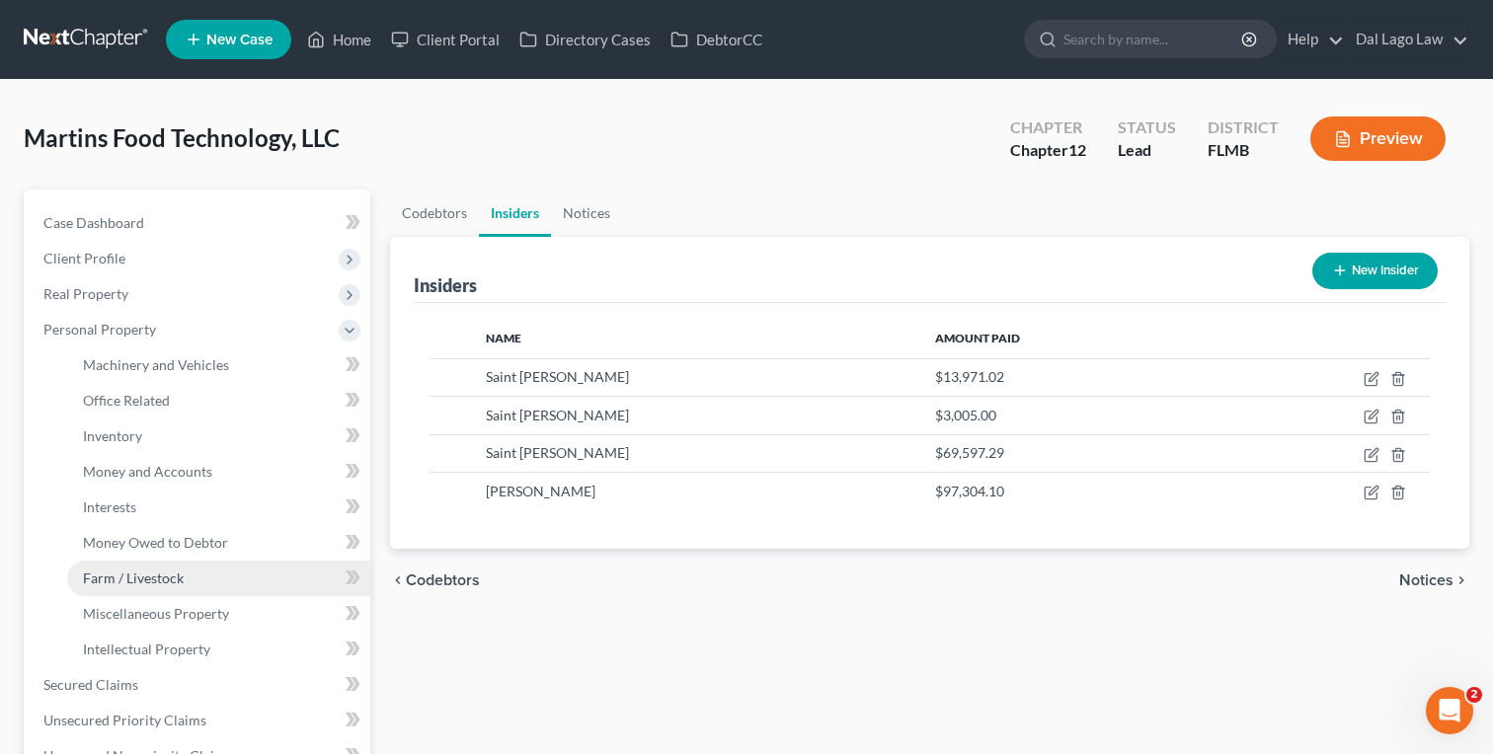
click at [109, 573] on span "Farm / Livestock" at bounding box center [133, 578] width 101 height 17
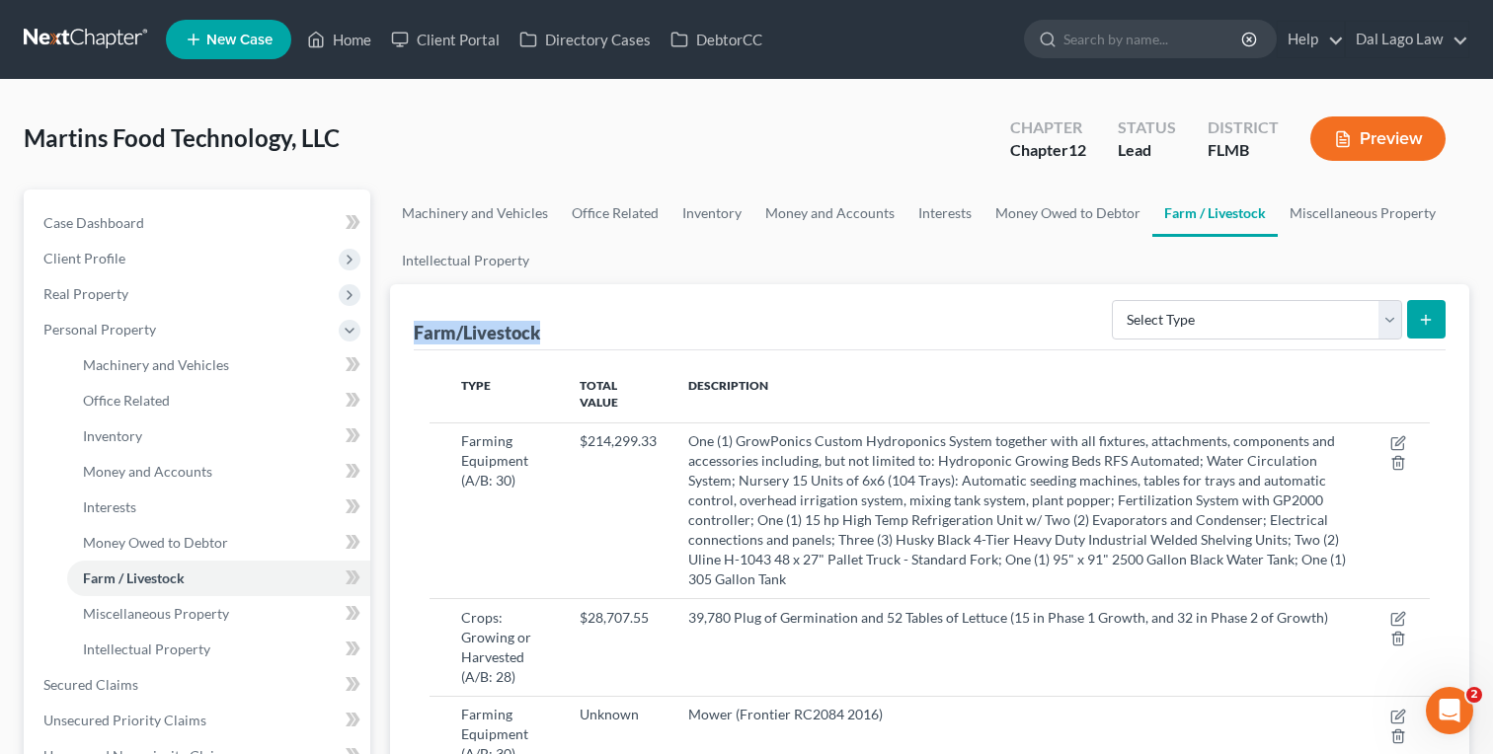
drag, startPoint x: 409, startPoint y: 333, endPoint x: 544, endPoint y: 331, distance: 135.3
copy div "Farm/Livestock"
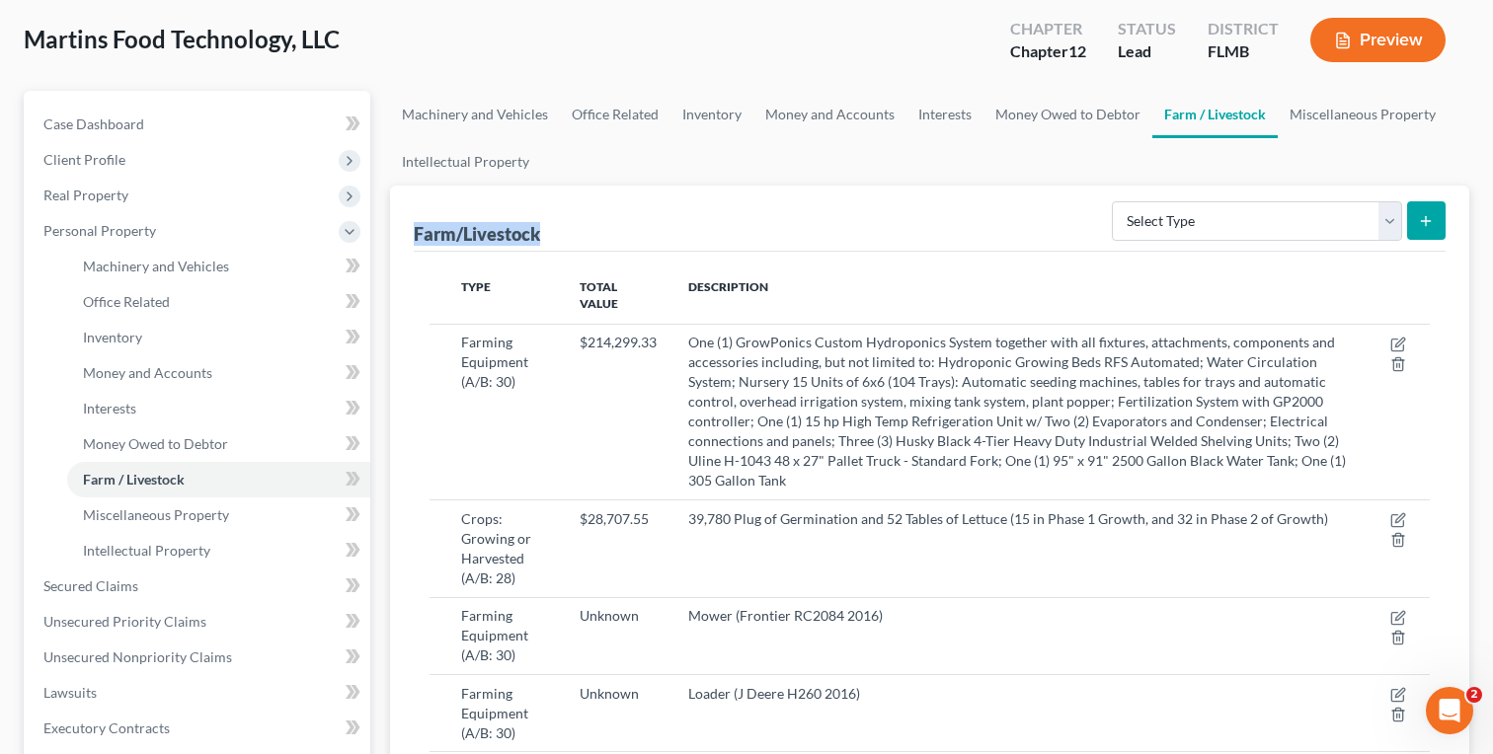
scroll to position [409, 0]
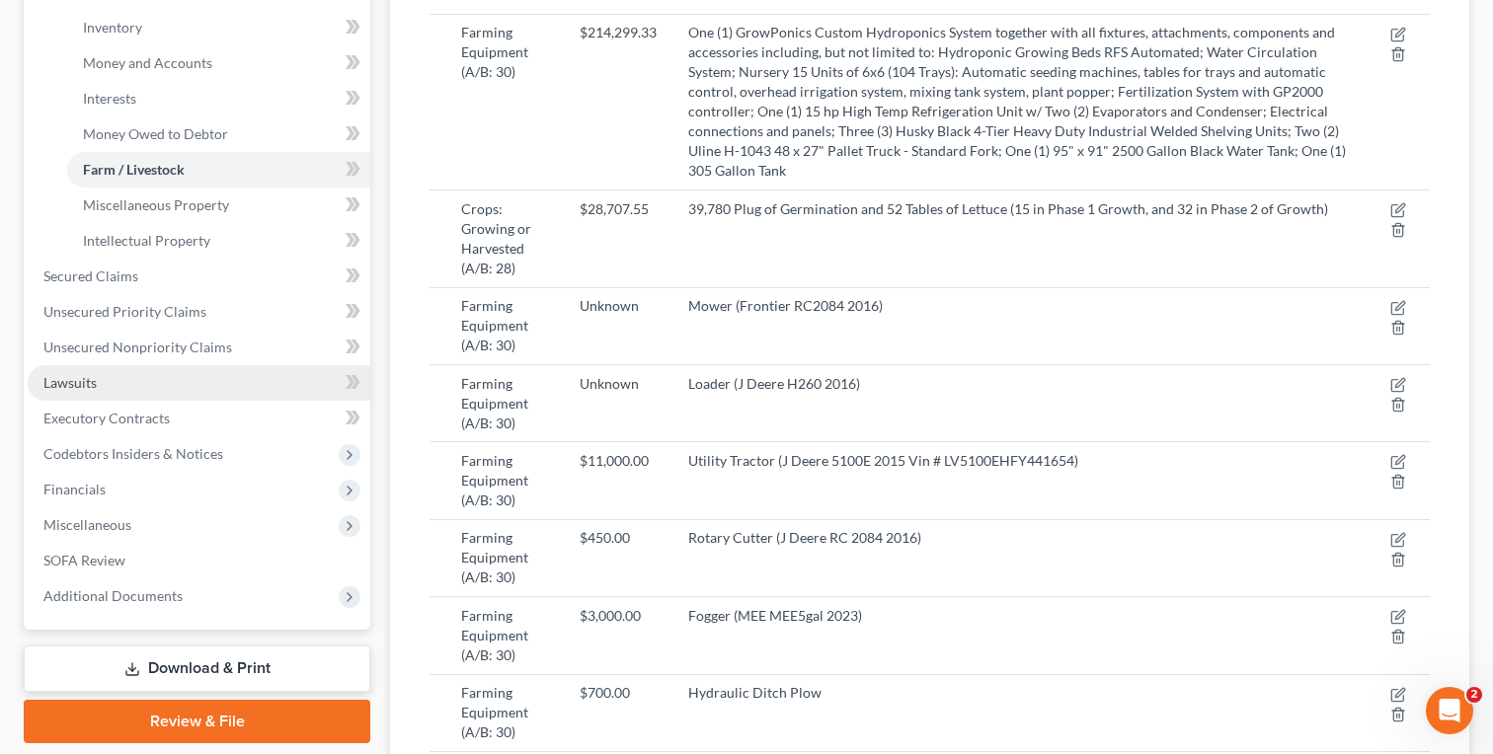
click at [89, 384] on span "Lawsuits" at bounding box center [69, 382] width 53 height 17
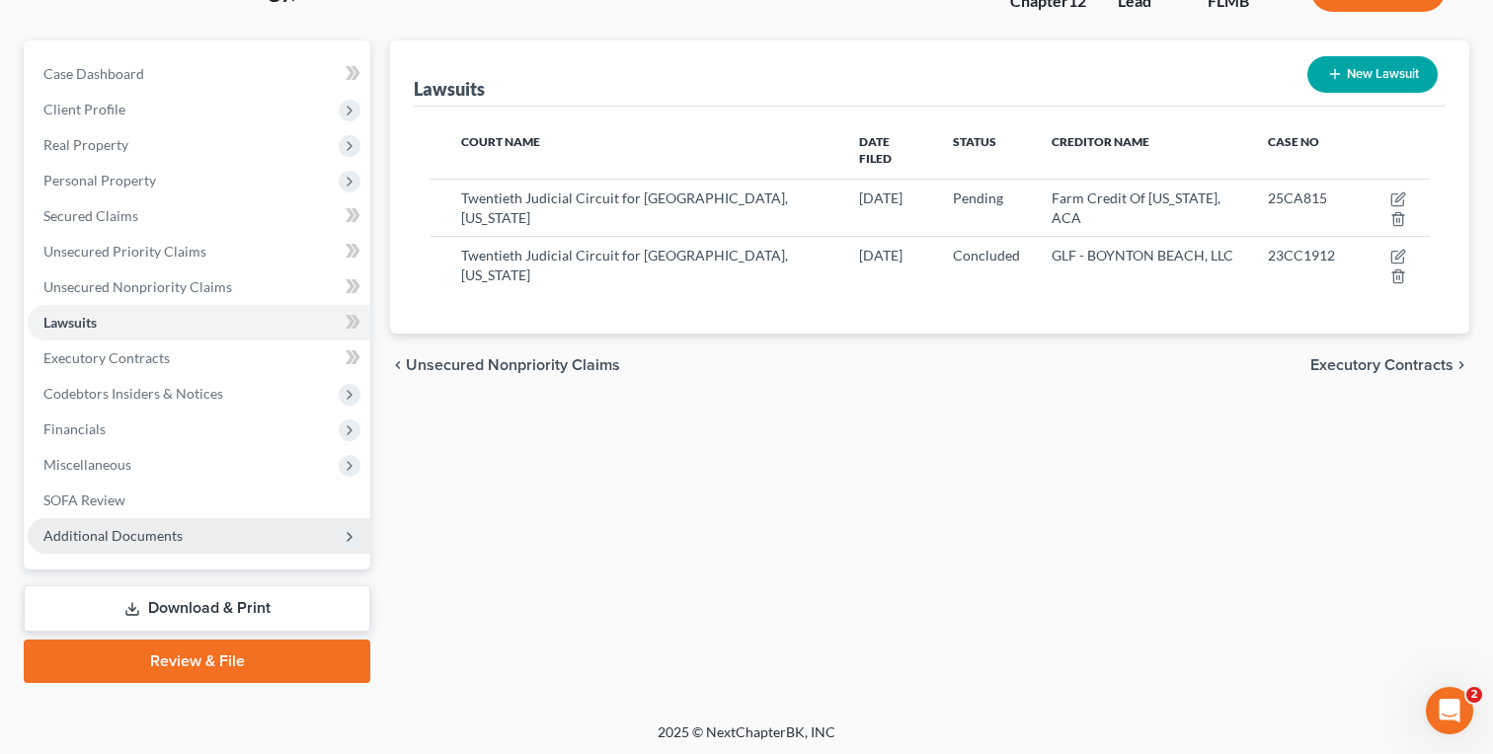
scroll to position [151, 0]
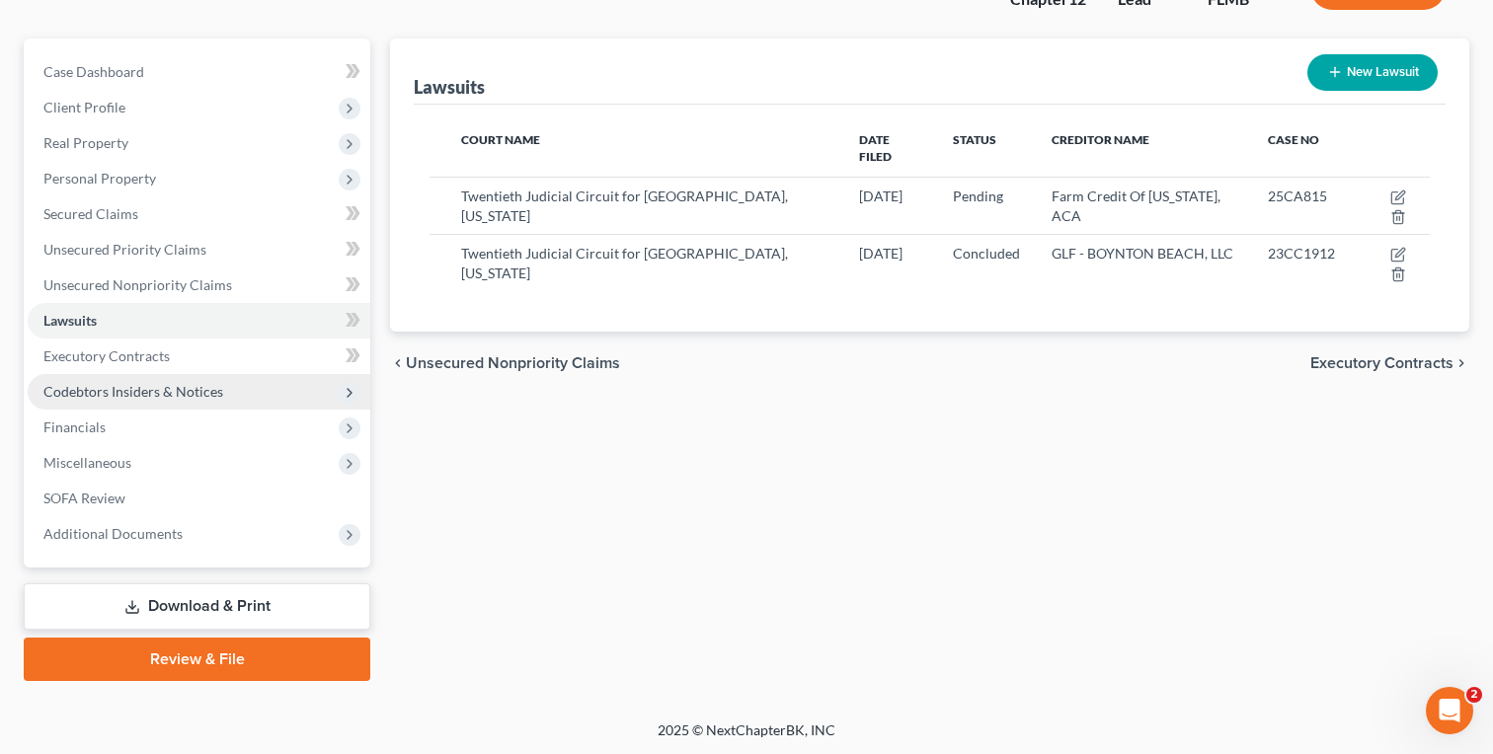
click at [103, 395] on span "Codebtors Insiders & Notices" at bounding box center [133, 391] width 180 height 17
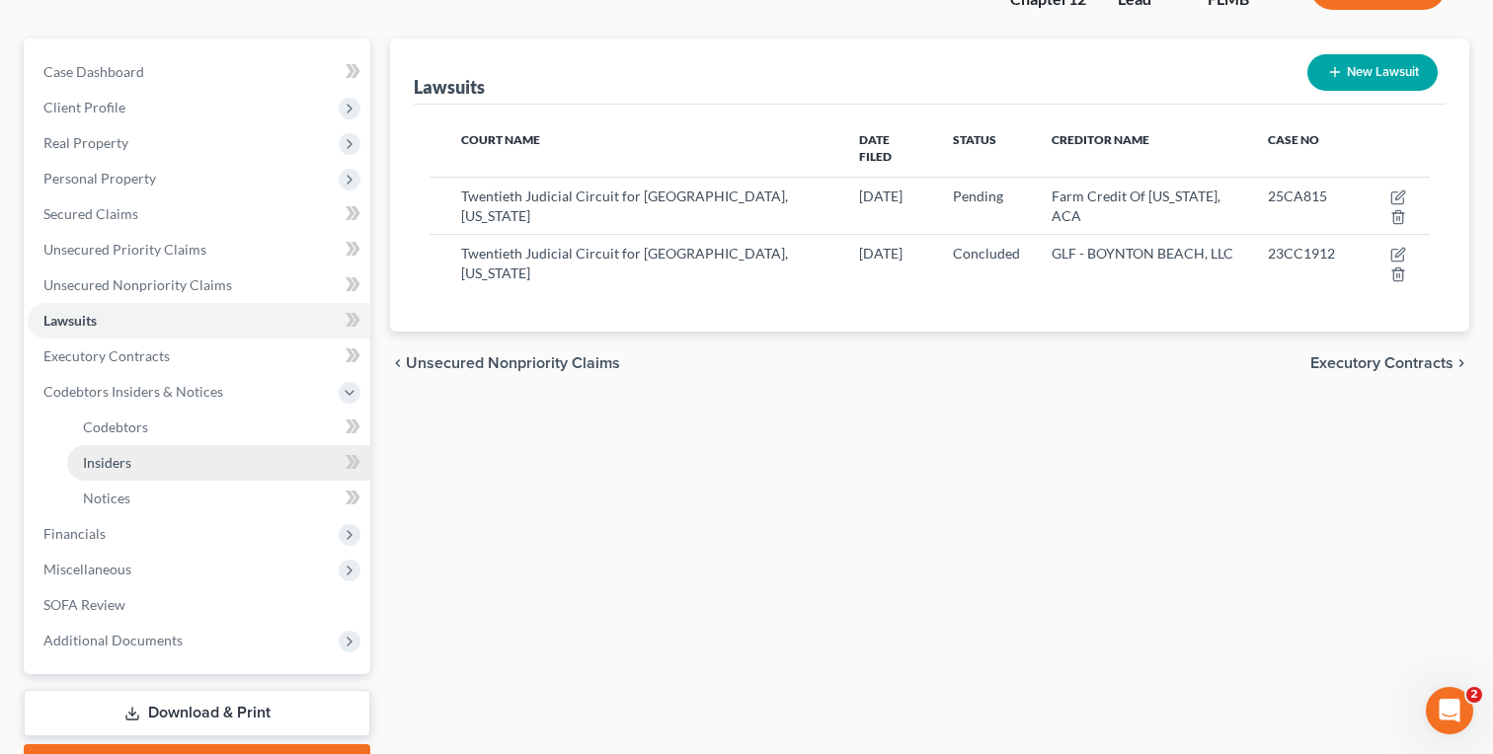
click at [118, 445] on link "Insiders" at bounding box center [218, 463] width 303 height 36
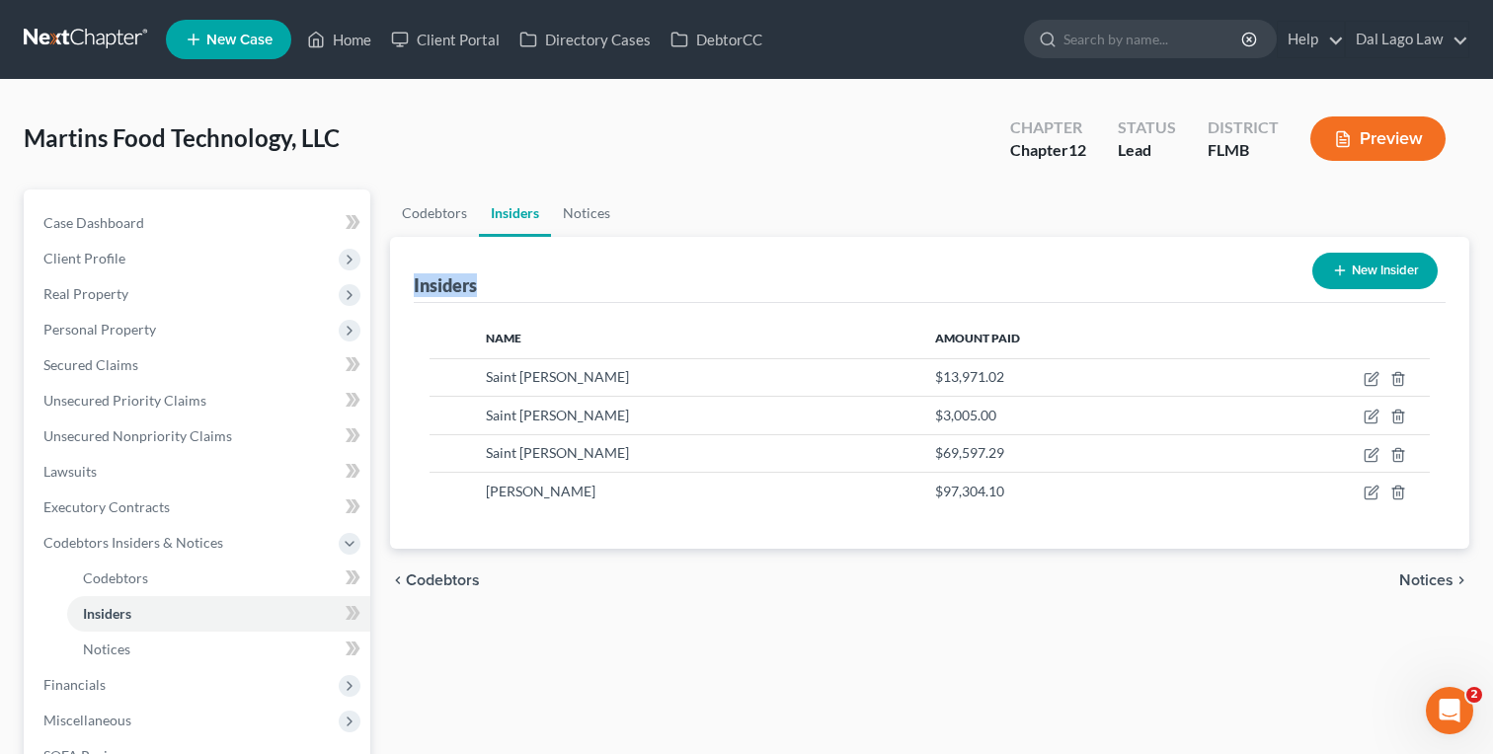
drag, startPoint x: 491, startPoint y: 280, endPoint x: 405, endPoint y: 279, distance: 85.9
click at [405, 279] on div "Insiders New Insider Name Amount Paid Saint Clair Martins $13,971.02 Saint Clai…" at bounding box center [929, 393] width 1079 height 313
copy div "Insiders"
